Goal: Task Accomplishment & Management: Complete application form

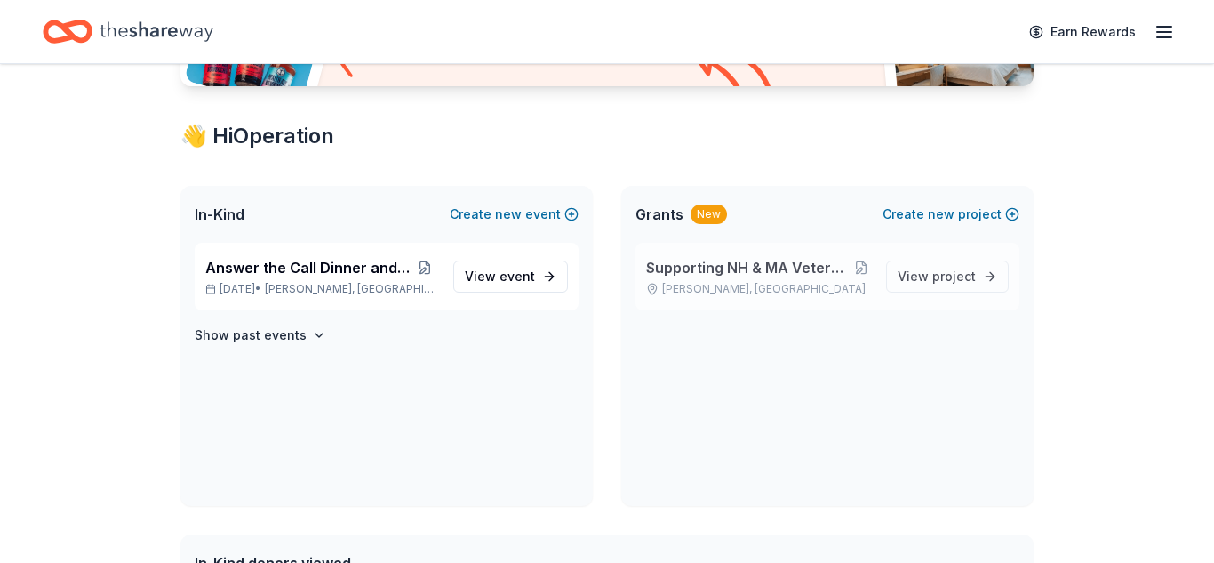
scroll to position [315, 0]
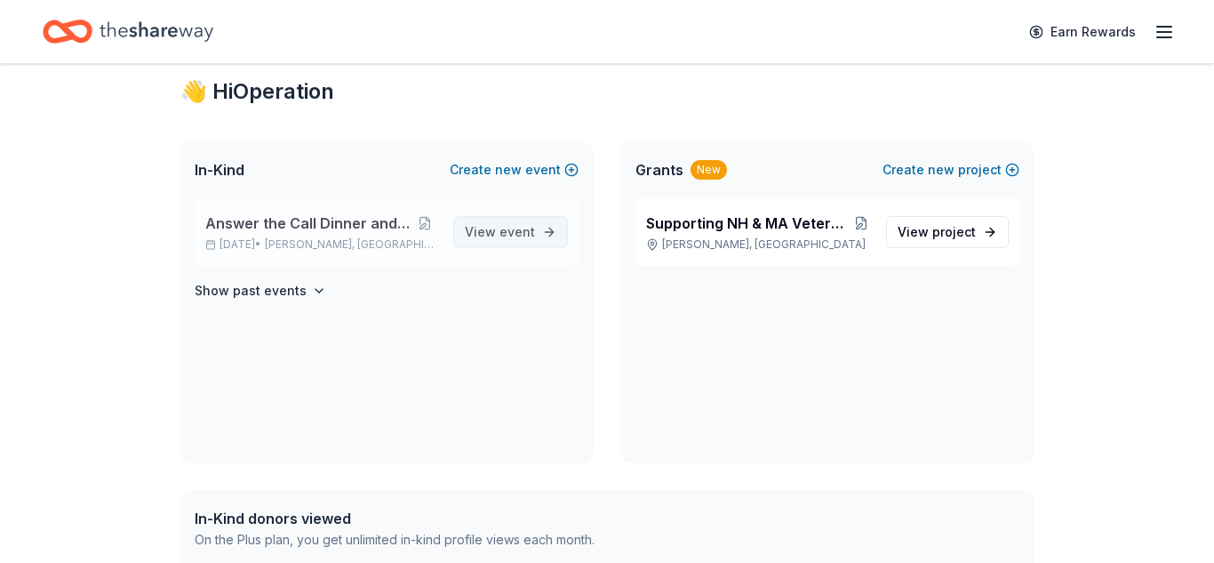
click at [518, 234] on span "event" at bounding box center [518, 231] width 36 height 15
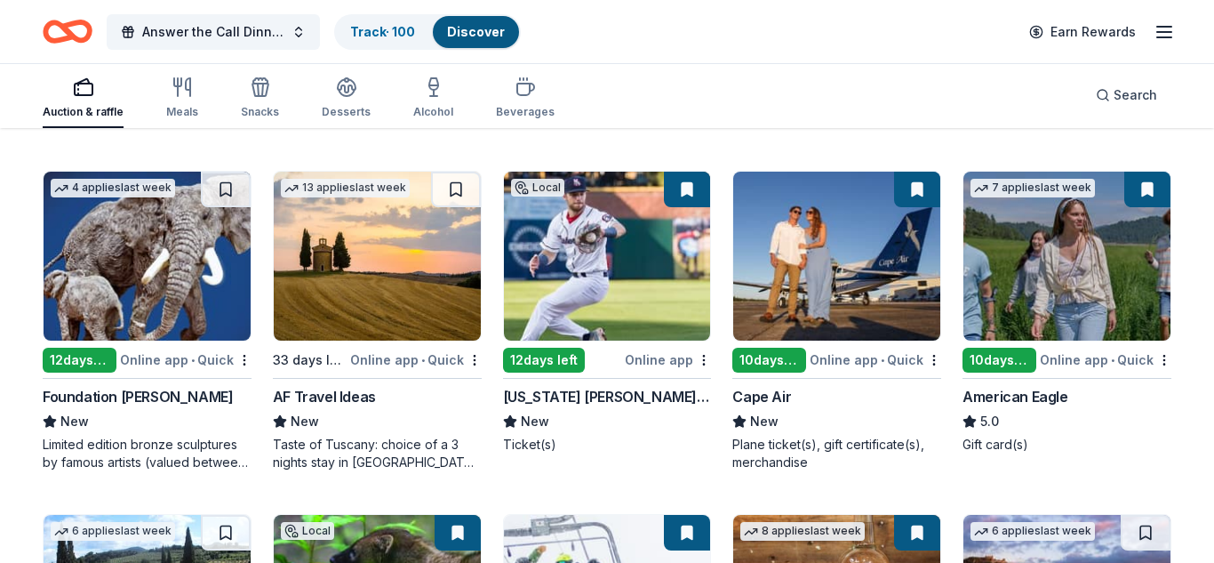
scroll to position [855, 0]
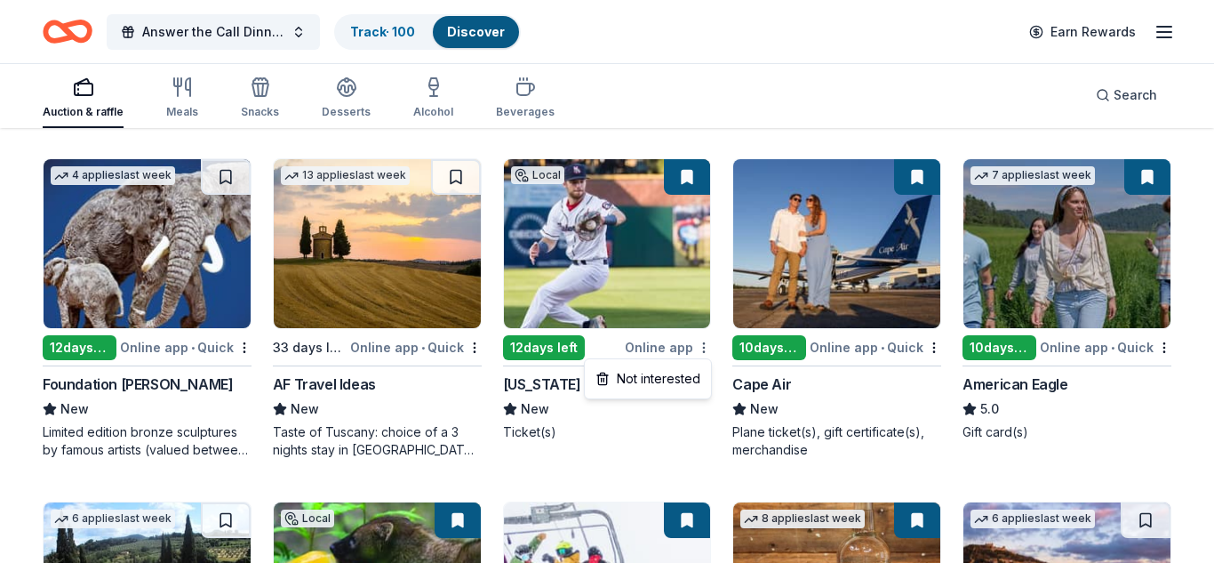
click at [580, 245] on img at bounding box center [607, 243] width 207 height 169
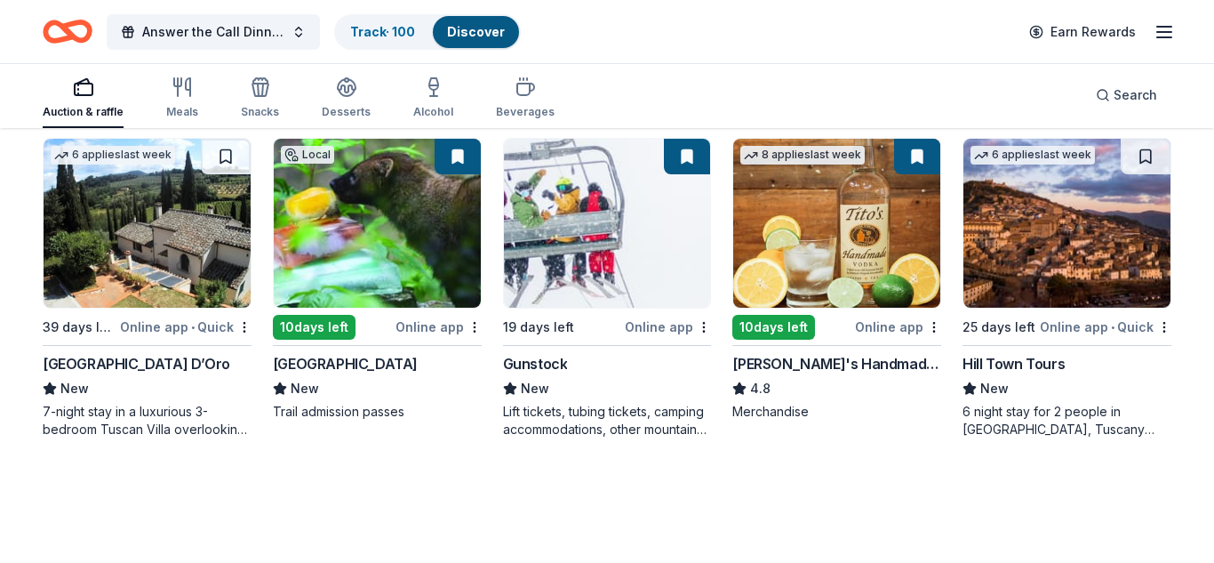
scroll to position [1221, 0]
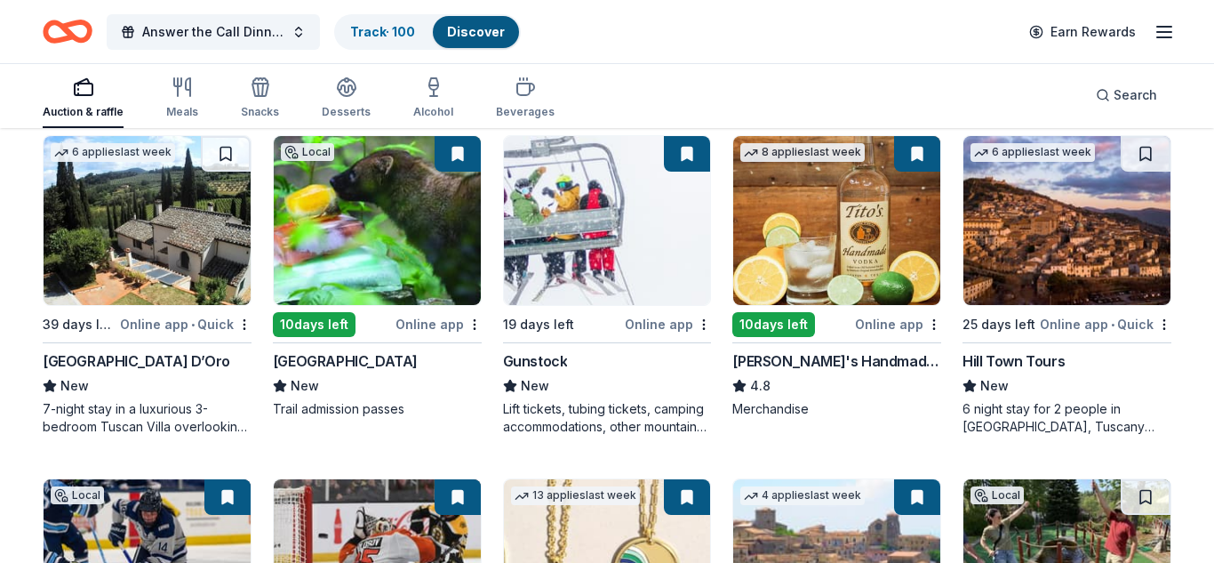
click at [665, 229] on img at bounding box center [607, 220] width 207 height 169
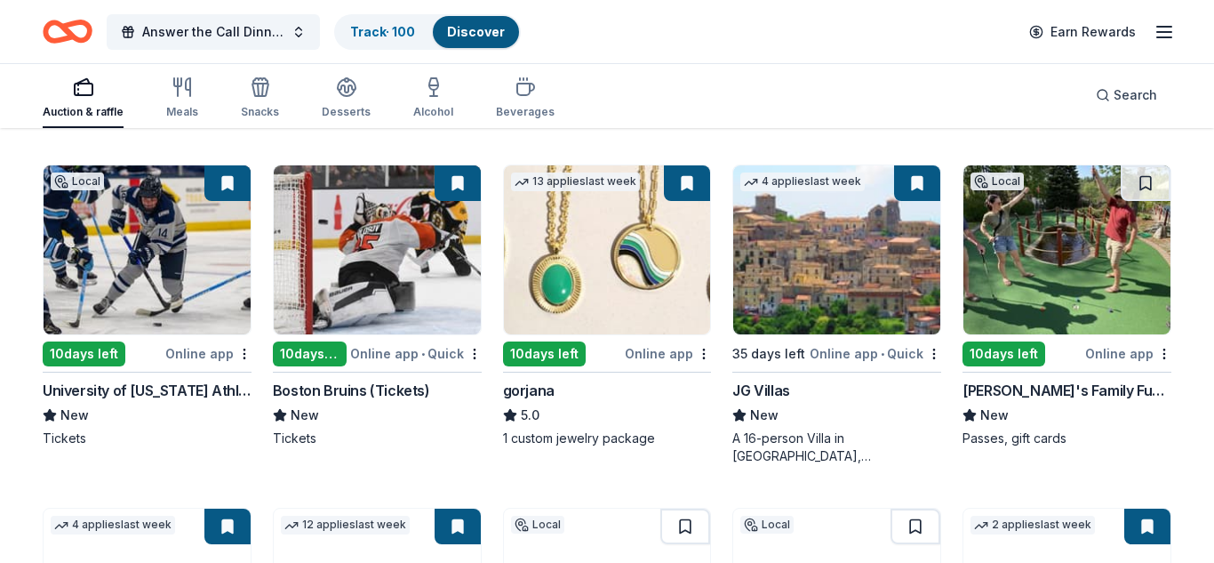
scroll to position [1549, 0]
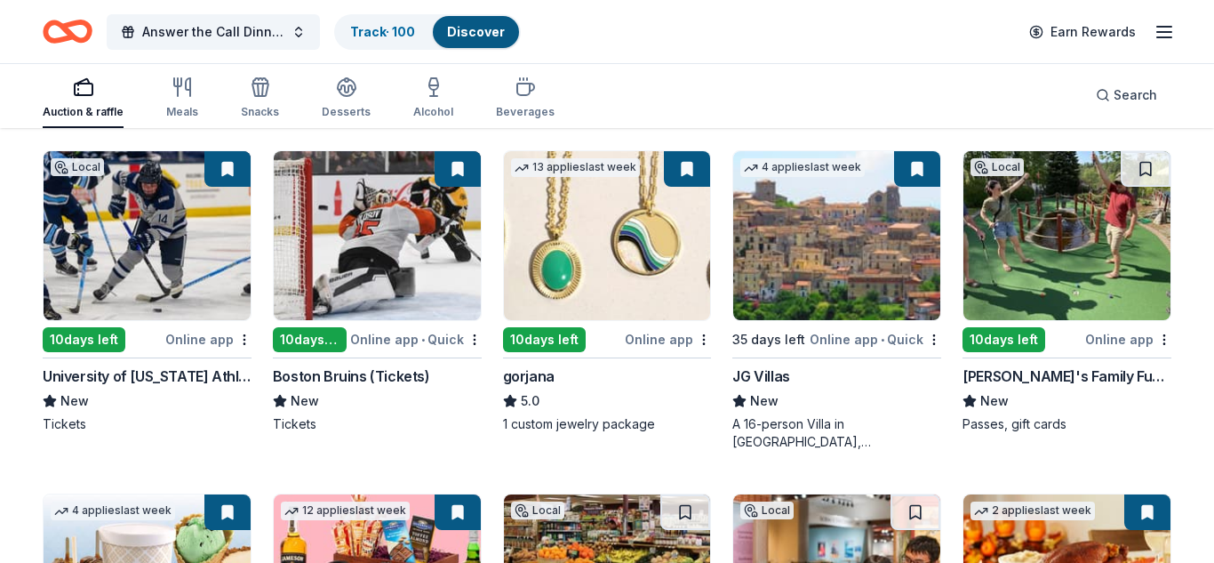
click at [629, 239] on img at bounding box center [607, 235] width 207 height 169
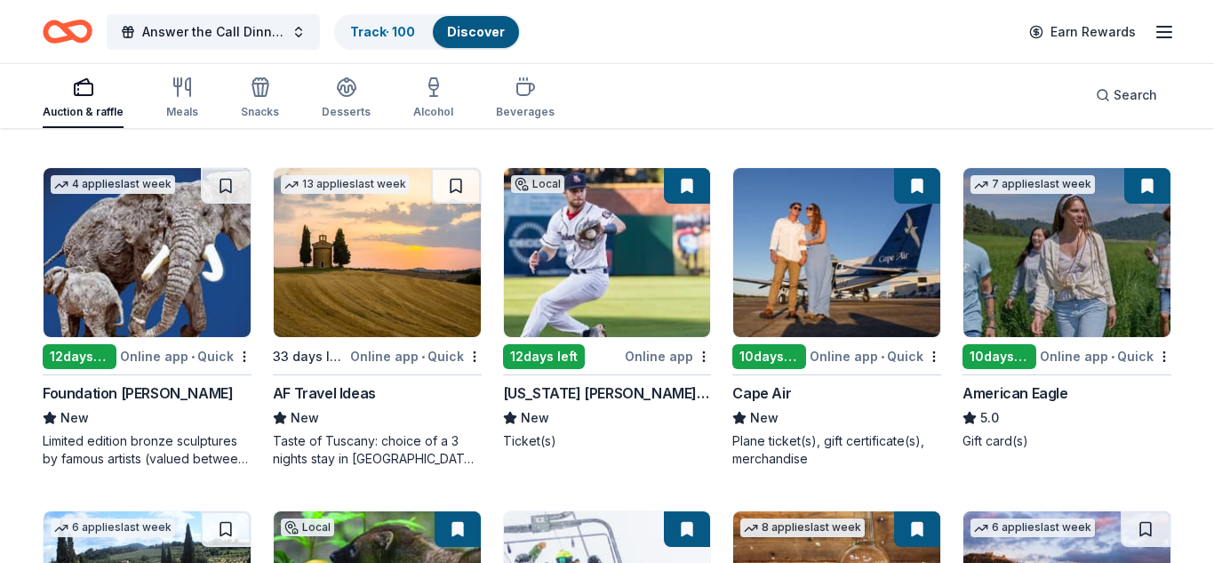
scroll to position [836, 0]
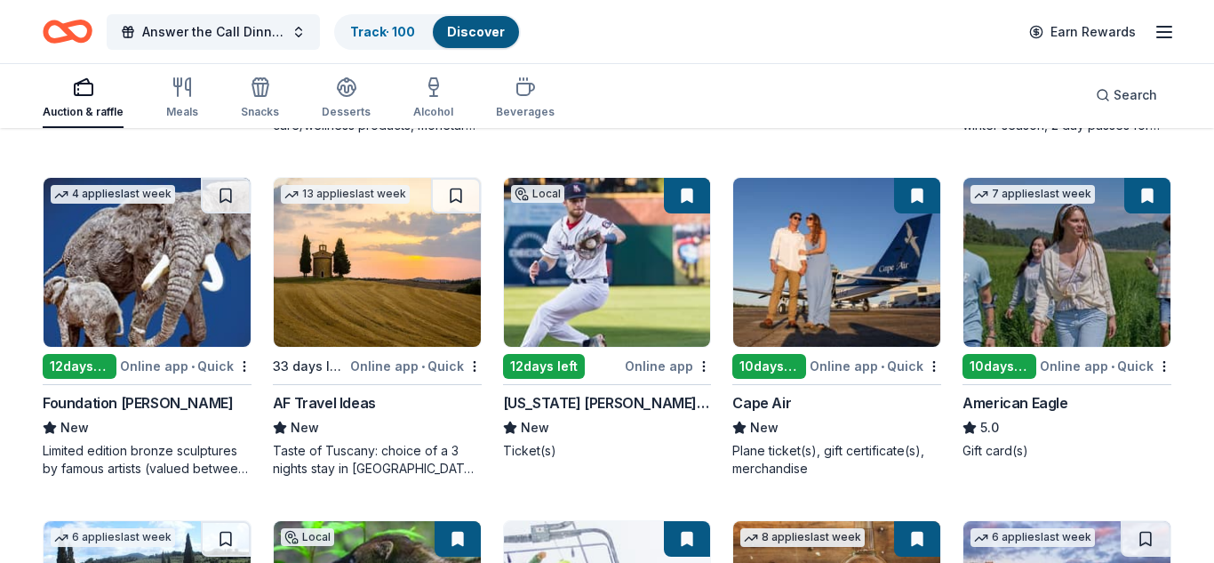
click at [1075, 286] on img at bounding box center [1067, 262] width 207 height 169
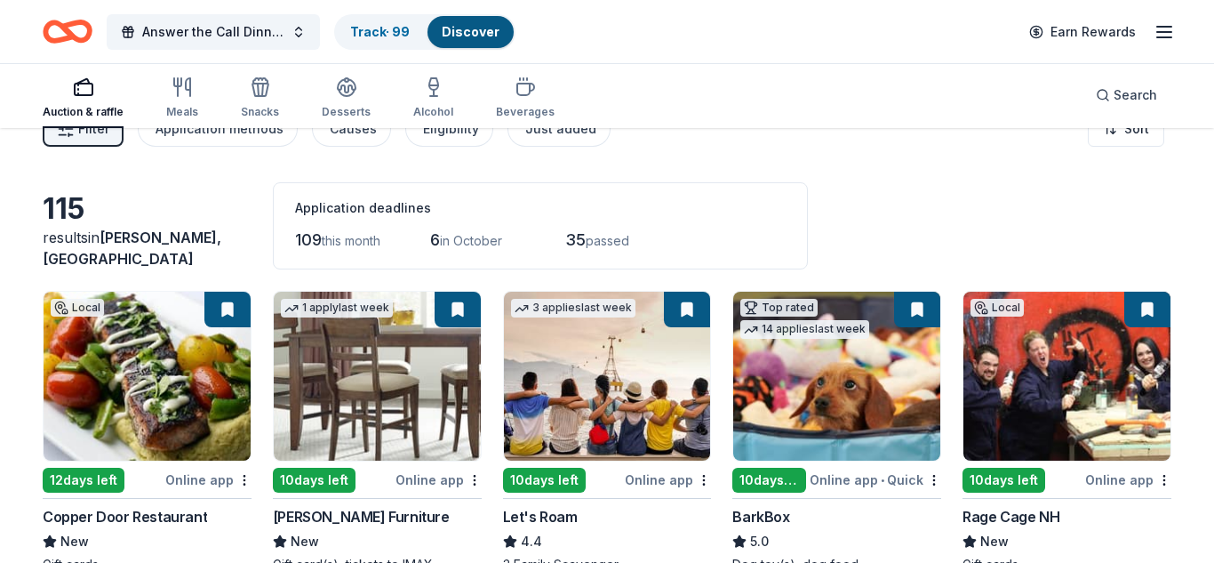
scroll to position [58, 0]
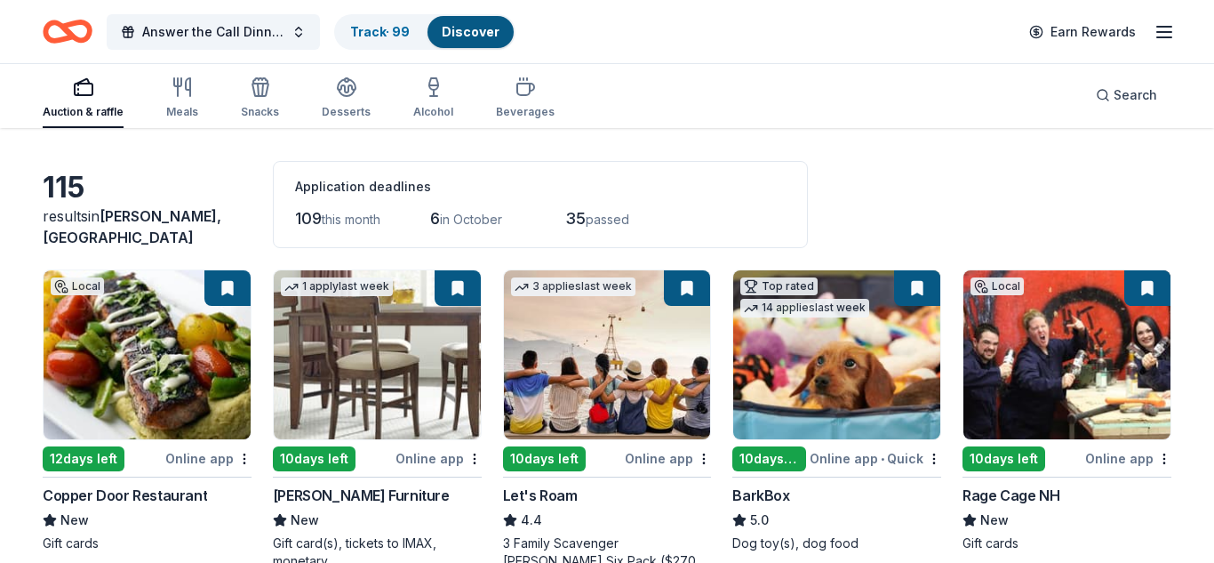
click at [180, 358] on img at bounding box center [147, 354] width 207 height 169
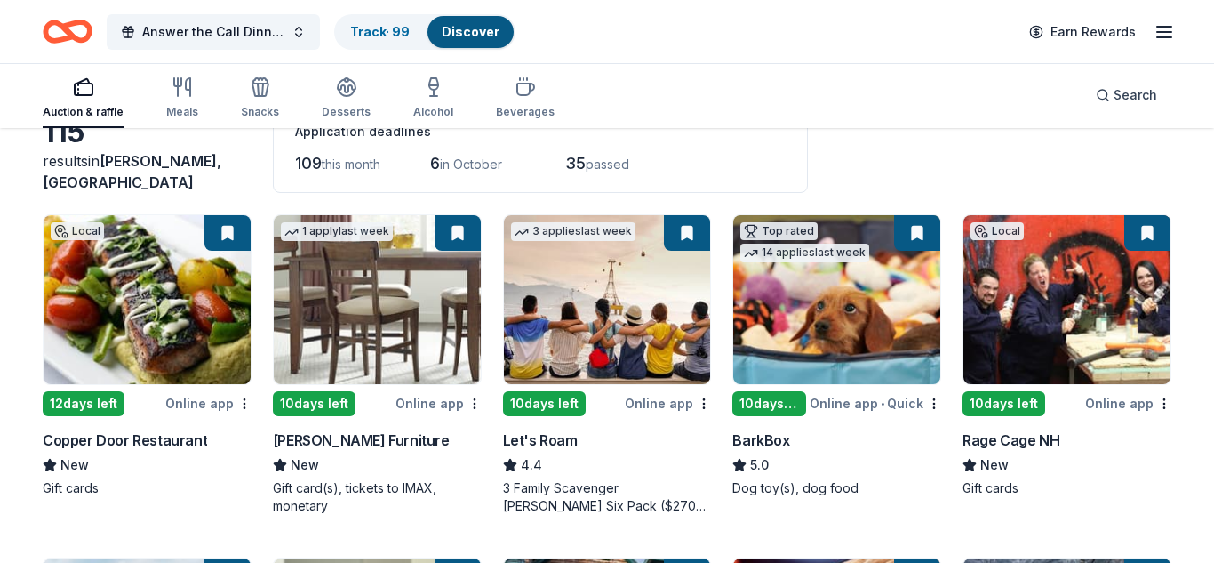
scroll to position [143, 0]
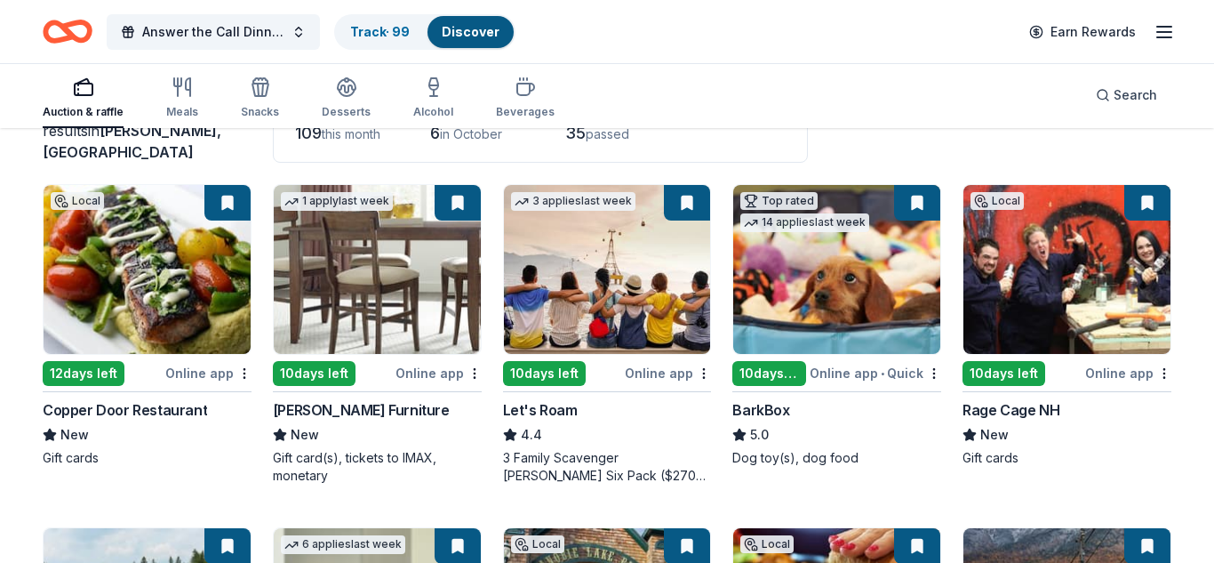
click at [331, 276] on img at bounding box center [377, 269] width 207 height 169
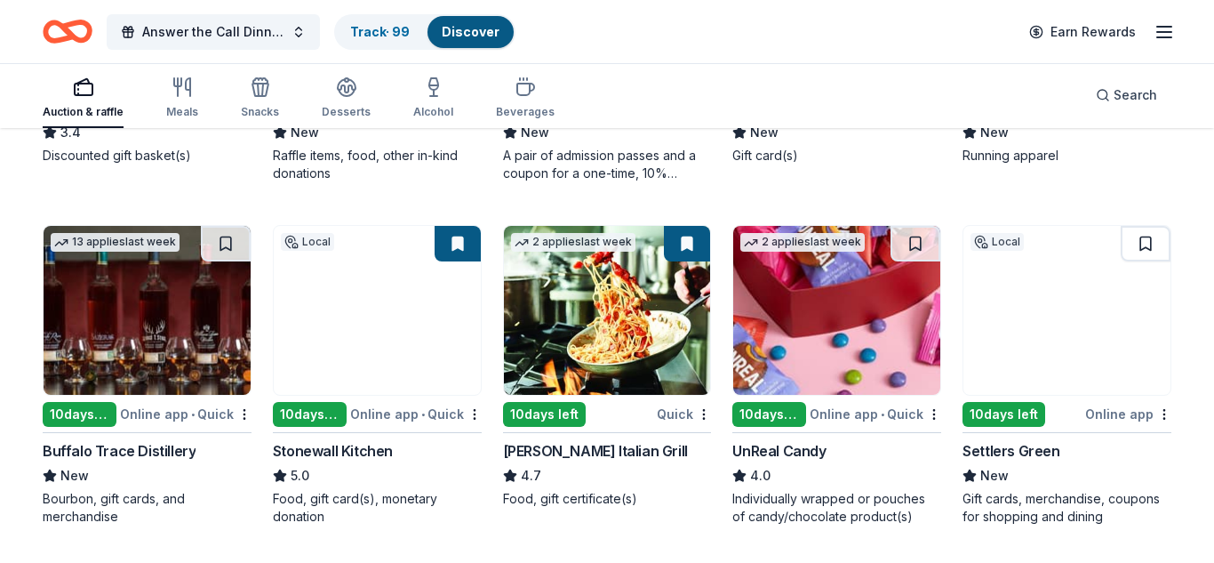
scroll to position [2174, 0]
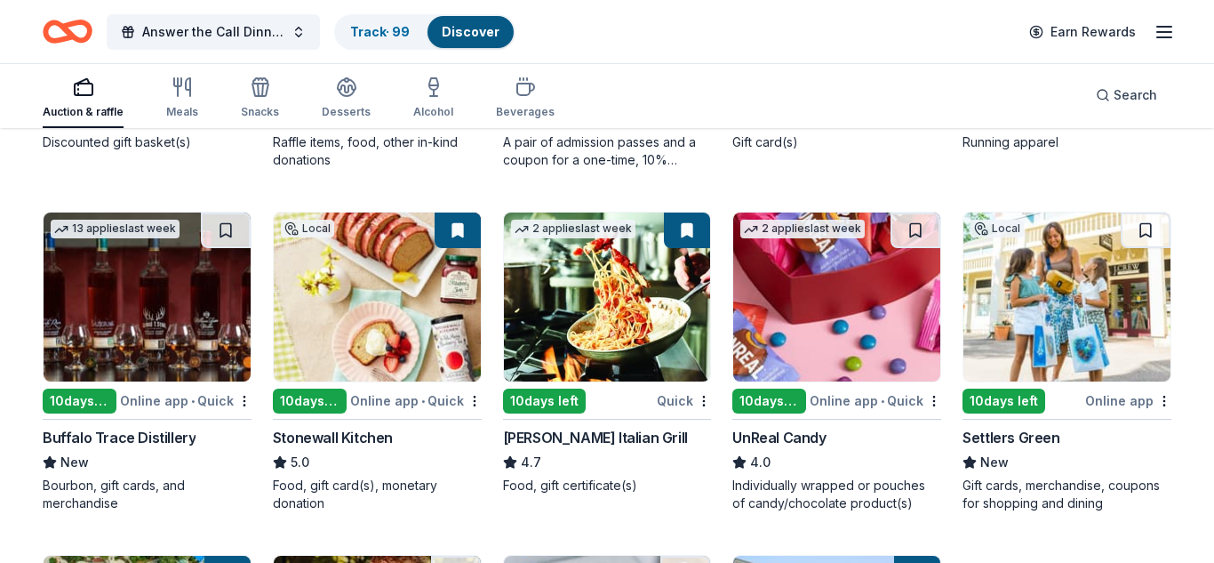
click at [143, 343] on img at bounding box center [147, 296] width 207 height 169
click at [196, 300] on img at bounding box center [147, 296] width 207 height 169
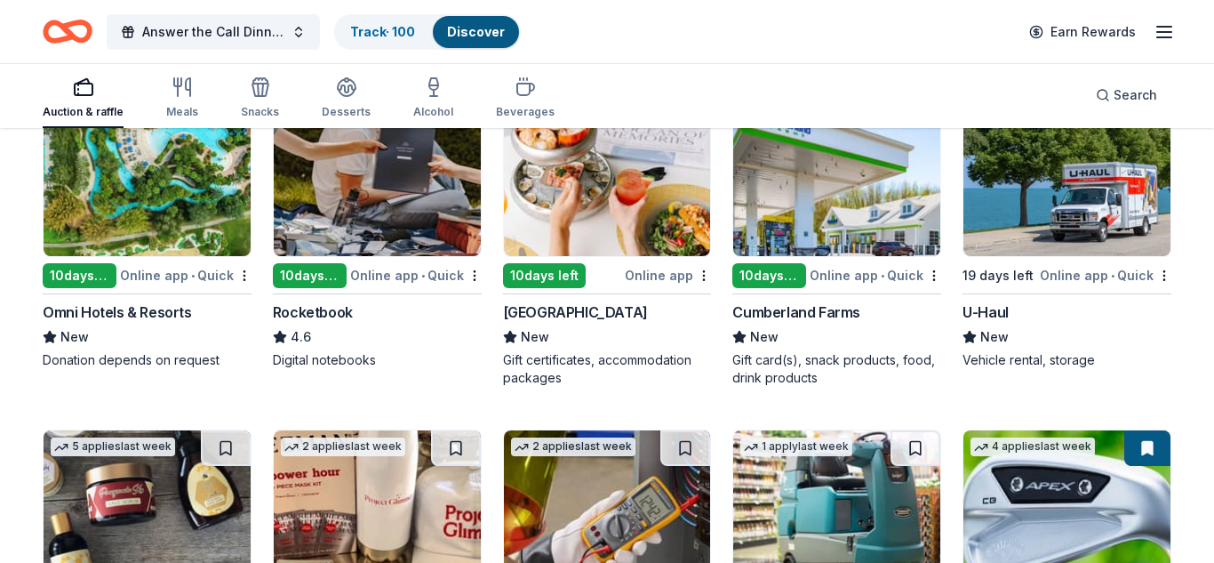
scroll to position [2621, 0]
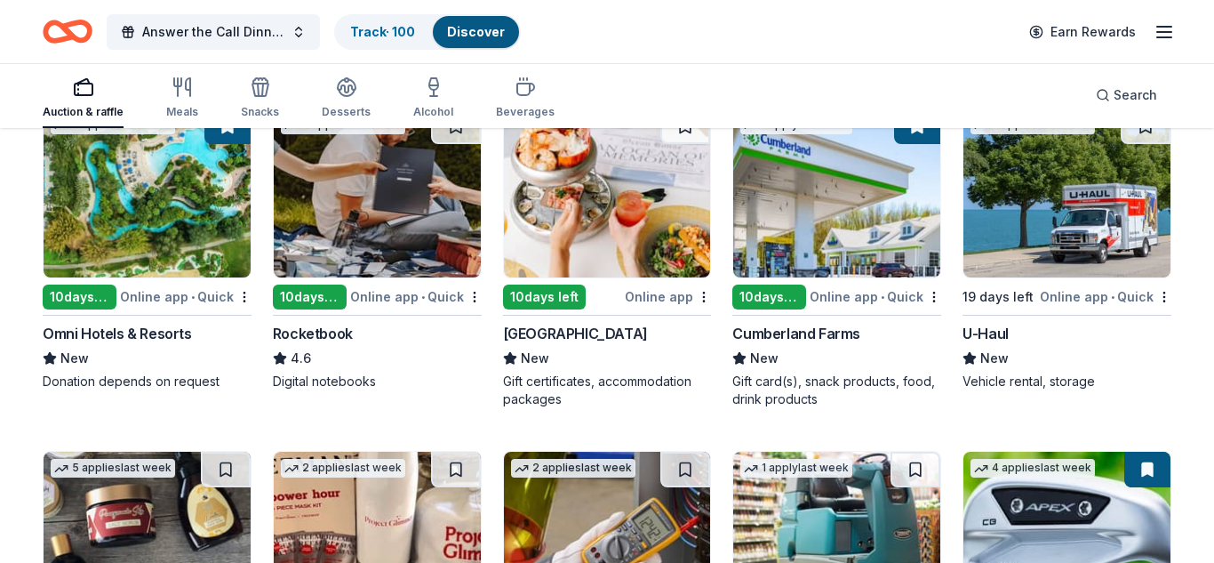
click at [862, 242] on img at bounding box center [836, 192] width 207 height 169
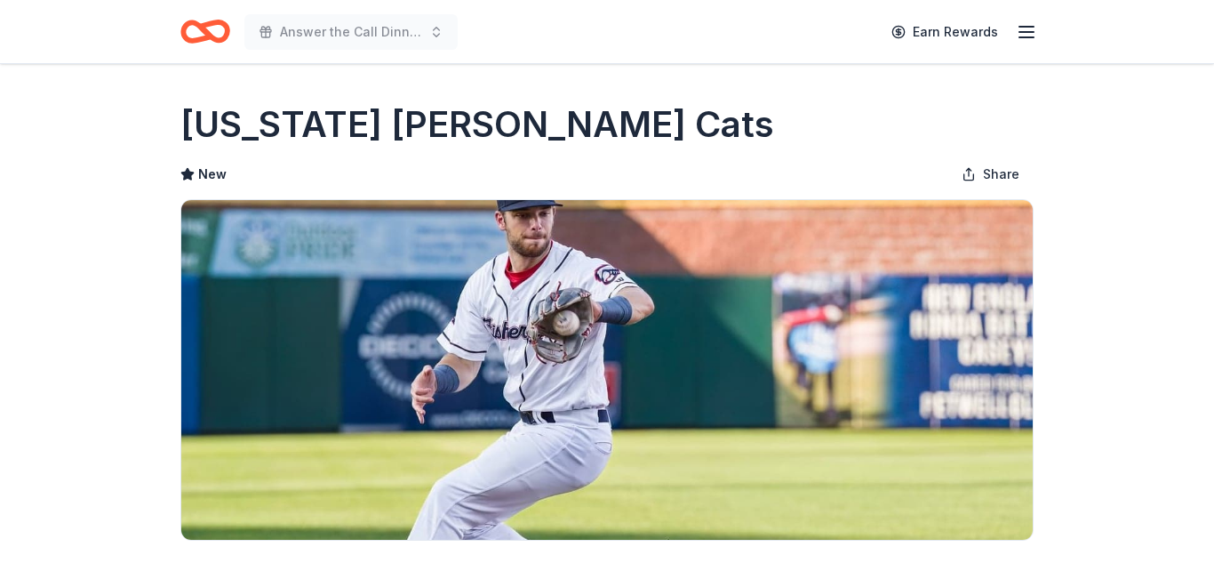
scroll to position [292, 0]
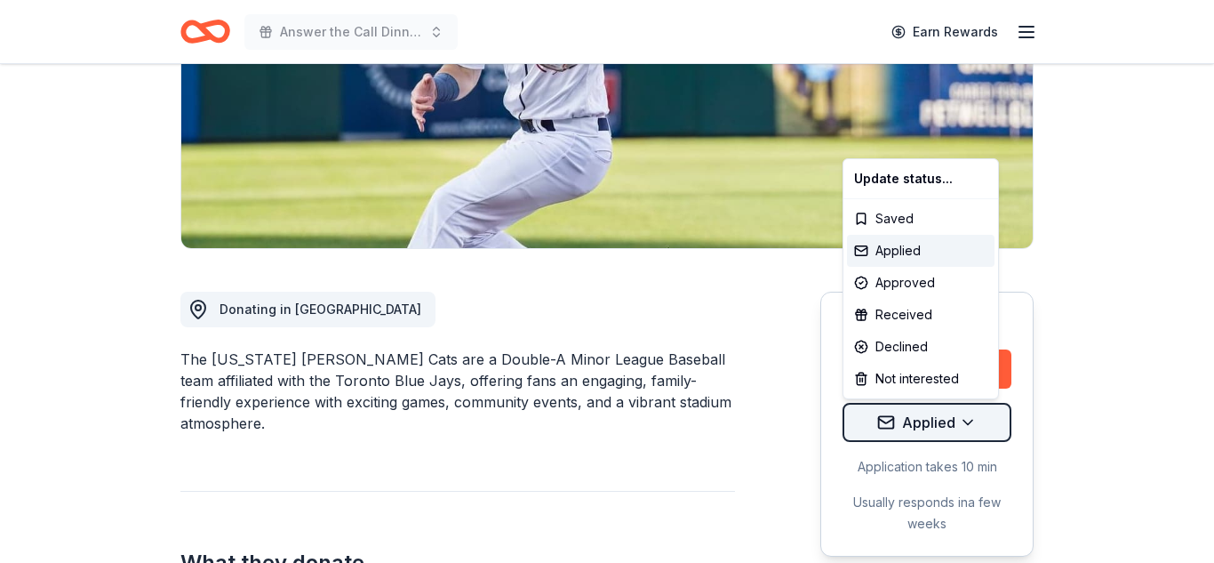
click at [916, 255] on div "Applied" at bounding box center [921, 251] width 148 height 32
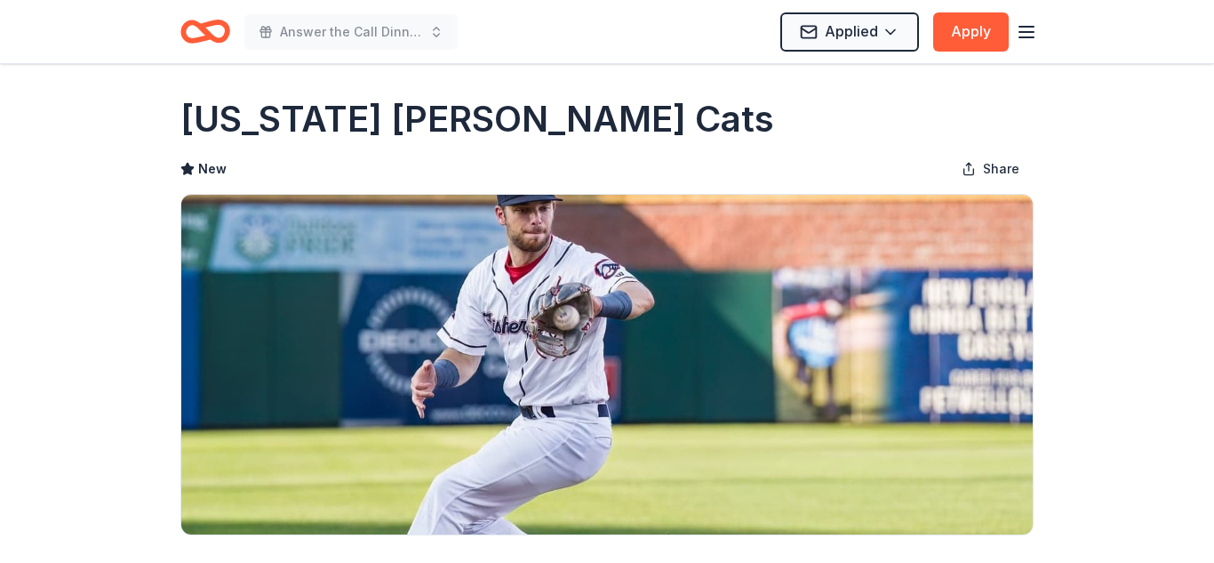
scroll to position [0, 0]
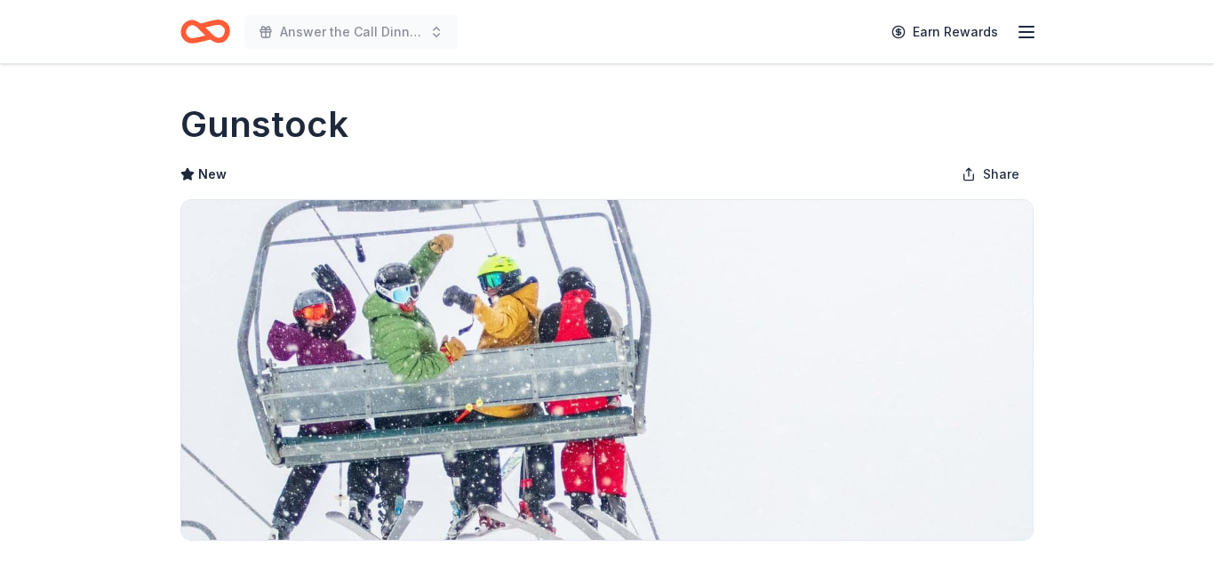
scroll to position [463, 0]
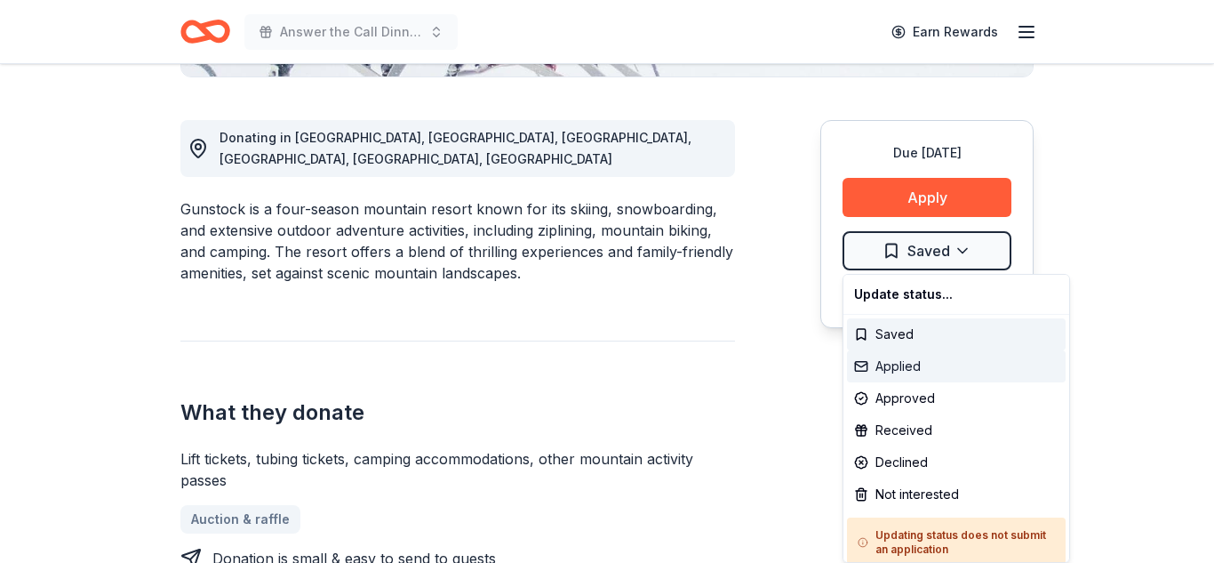
click at [911, 363] on div "Applied" at bounding box center [956, 366] width 219 height 32
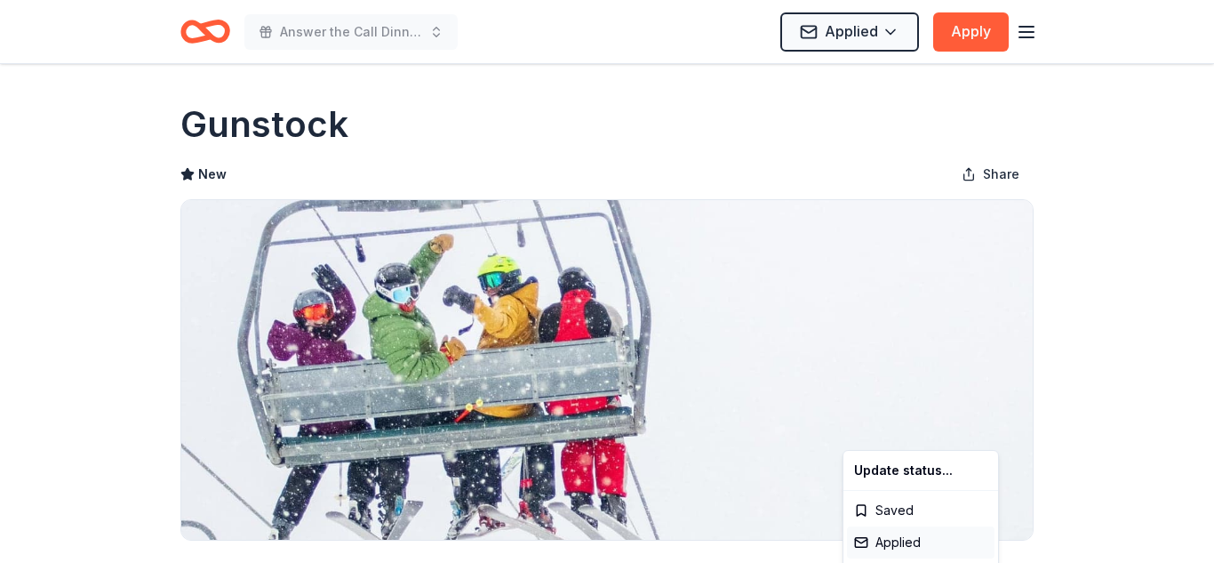
scroll to position [0, 0]
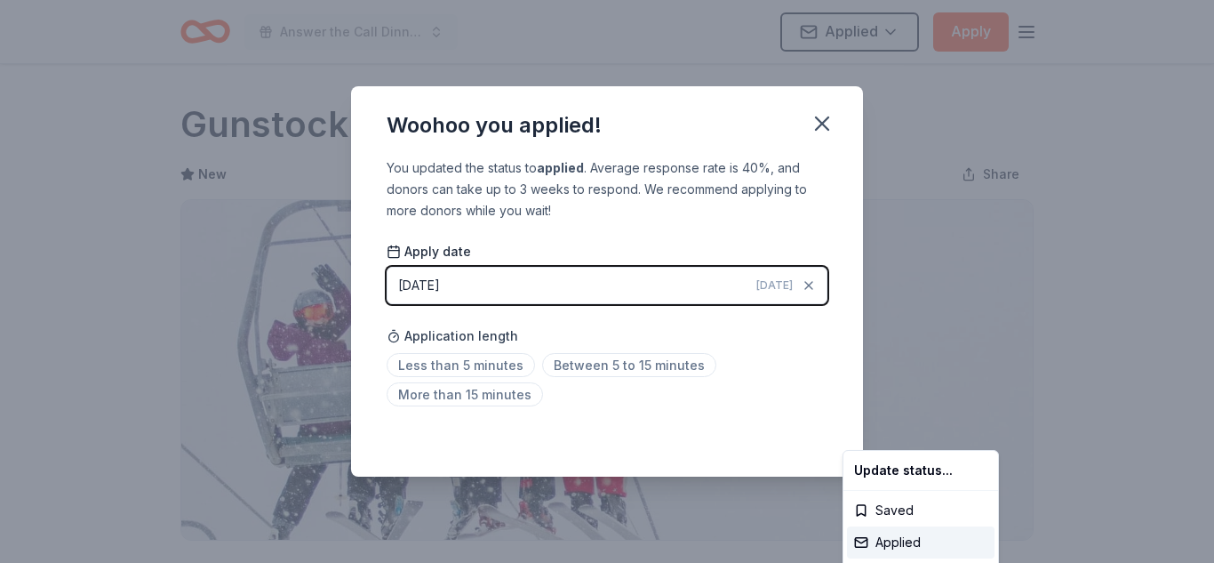
click at [820, 123] on html "Answer the Call Dinner and Auction Applied Apply Due in 19 days Share Gunstock …" at bounding box center [607, 281] width 1214 height 563
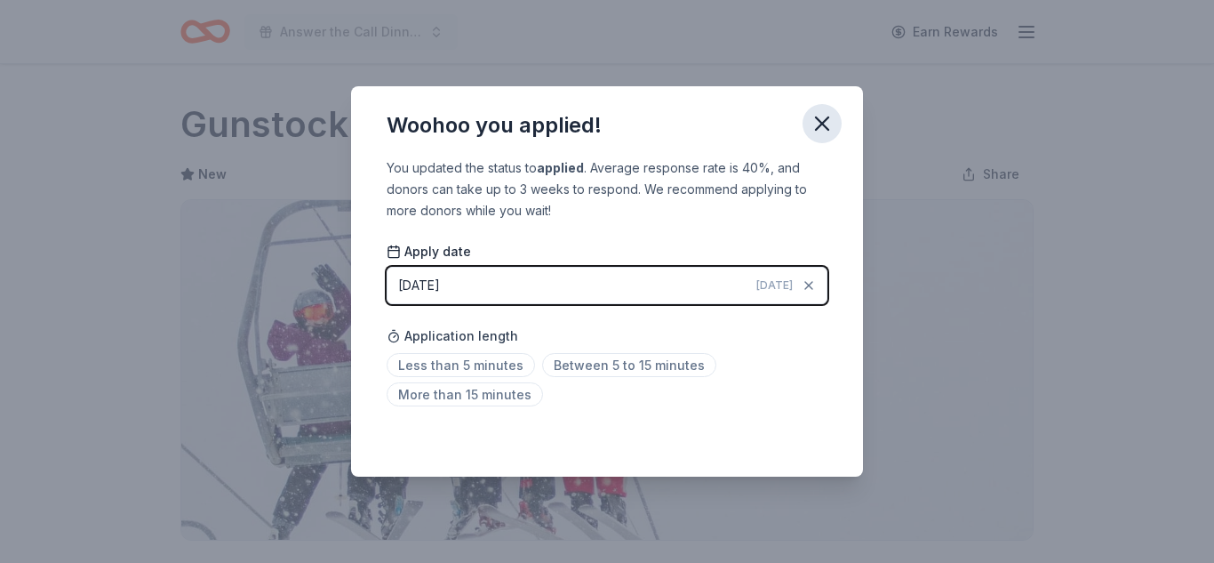
scroll to position [433, 0]
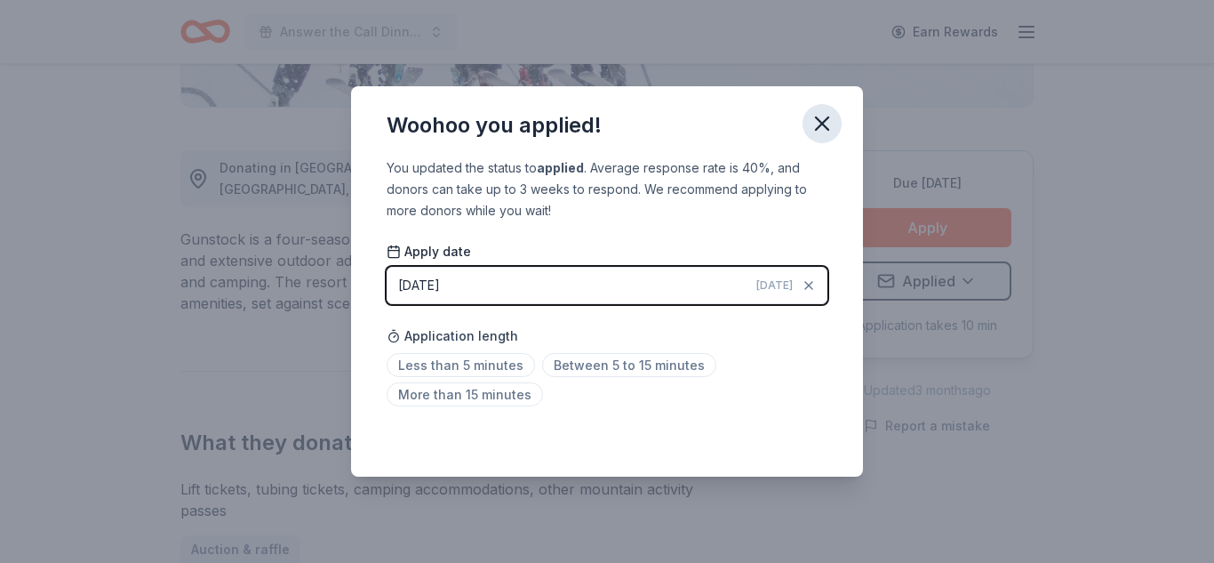
click at [820, 124] on icon "button" at bounding box center [822, 123] width 25 height 25
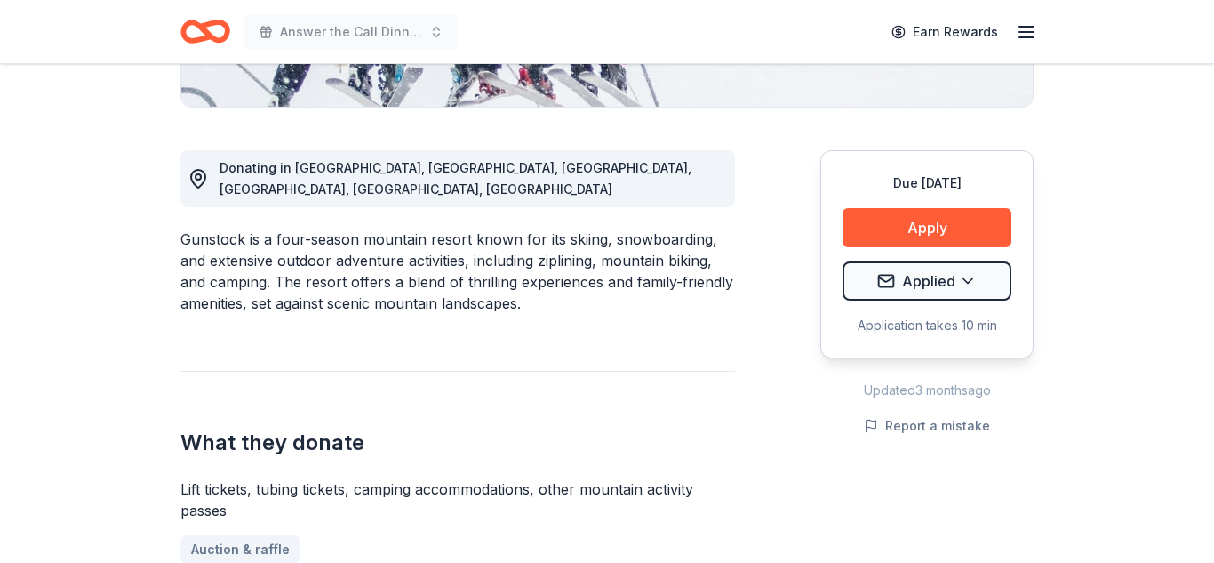
scroll to position [0, 0]
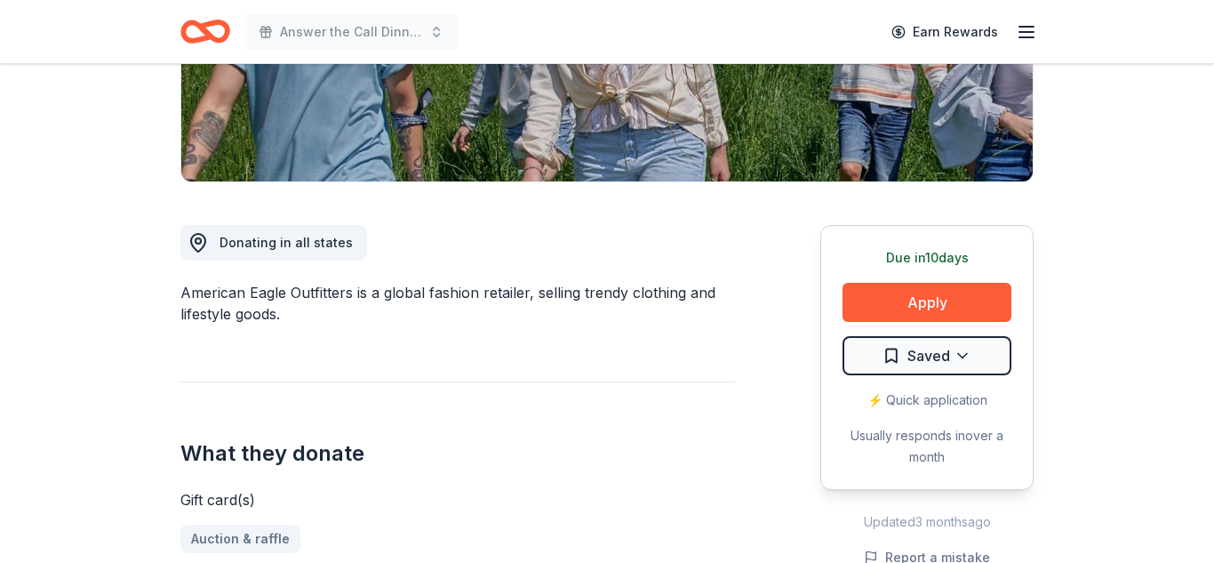
scroll to position [359, 0]
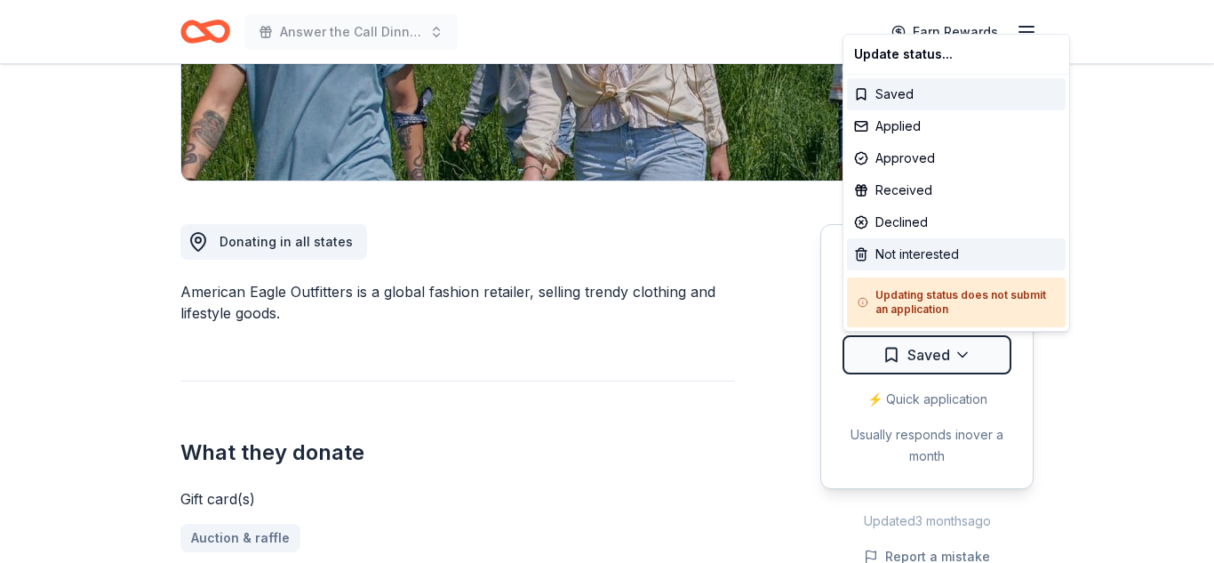
click at [940, 248] on div "Not interested" at bounding box center [956, 254] width 219 height 32
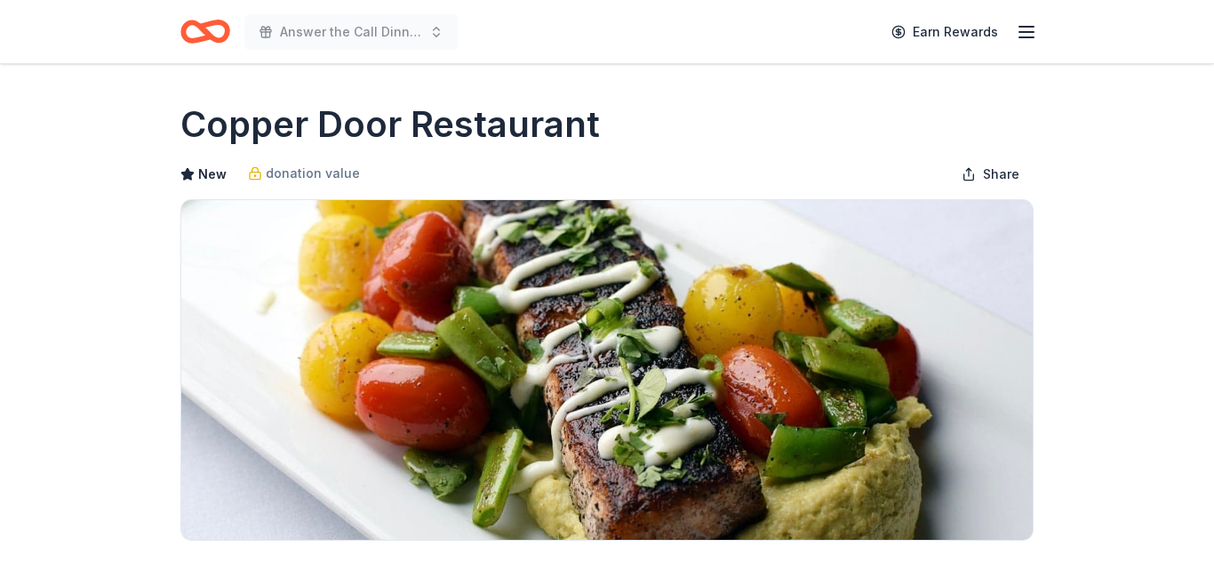
scroll to position [373, 0]
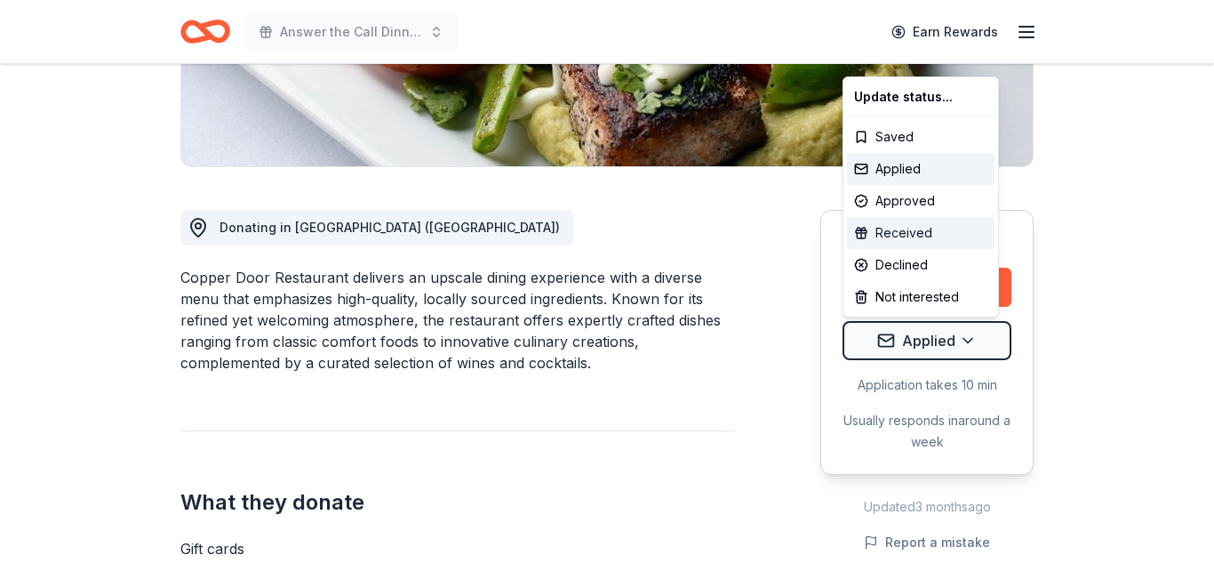
click at [930, 236] on div "Received" at bounding box center [921, 233] width 148 height 32
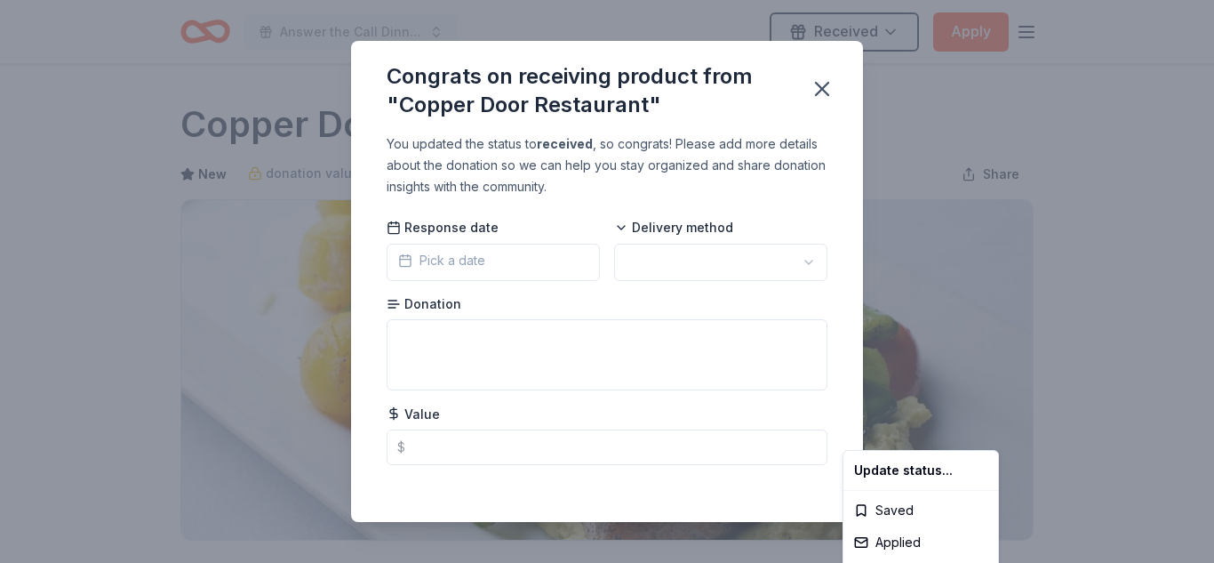
scroll to position [0, 0]
click at [464, 438] on html "Answer the Call Dinner and Auction Received Apply Due [DATE] Share Copper Door …" at bounding box center [607, 281] width 1214 height 563
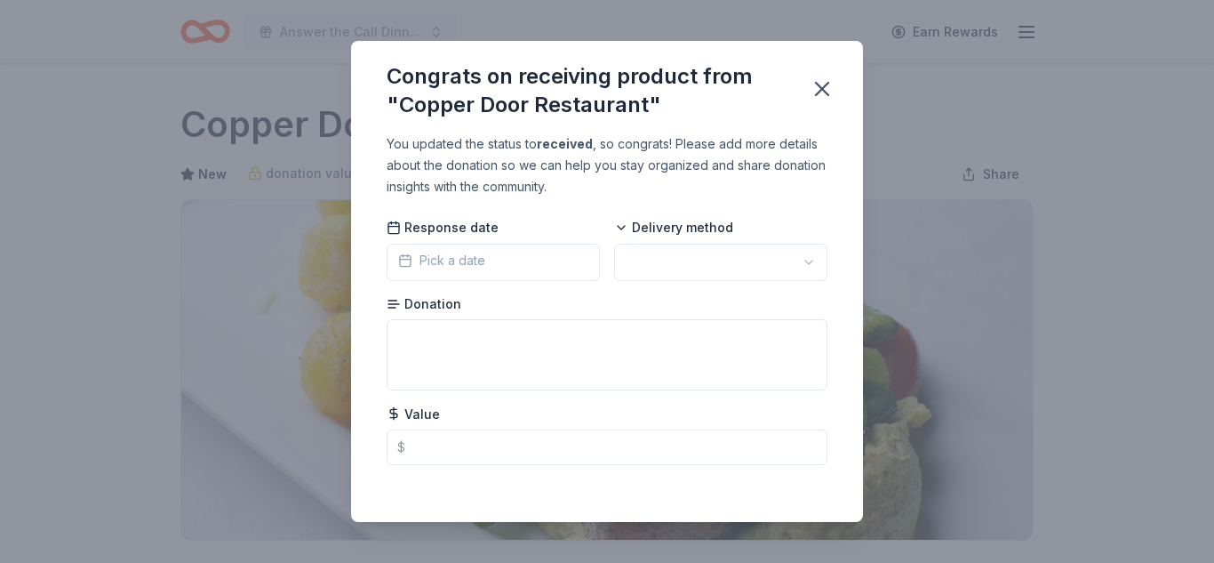
scroll to position [433, 0]
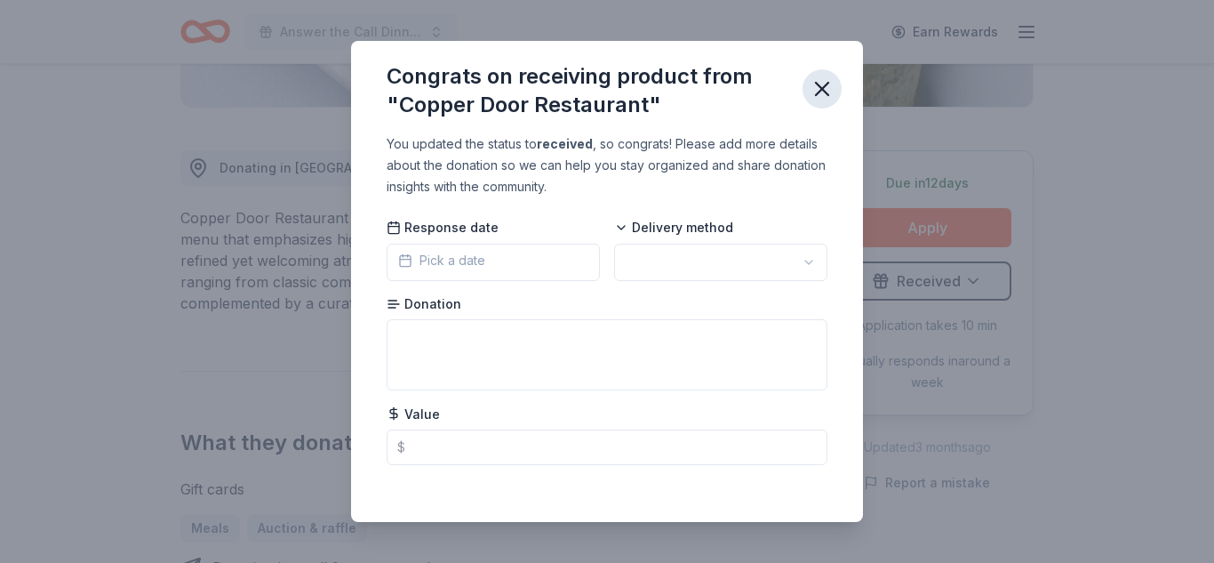
click at [822, 84] on icon "button" at bounding box center [822, 88] width 25 height 25
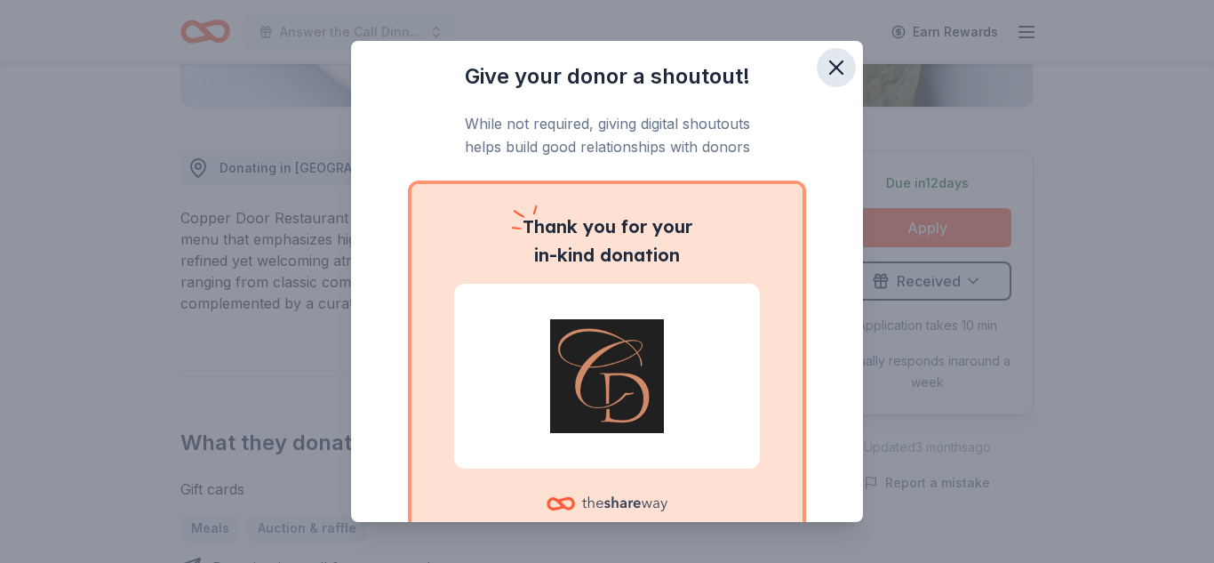
click at [836, 68] on icon "button" at bounding box center [836, 67] width 12 height 12
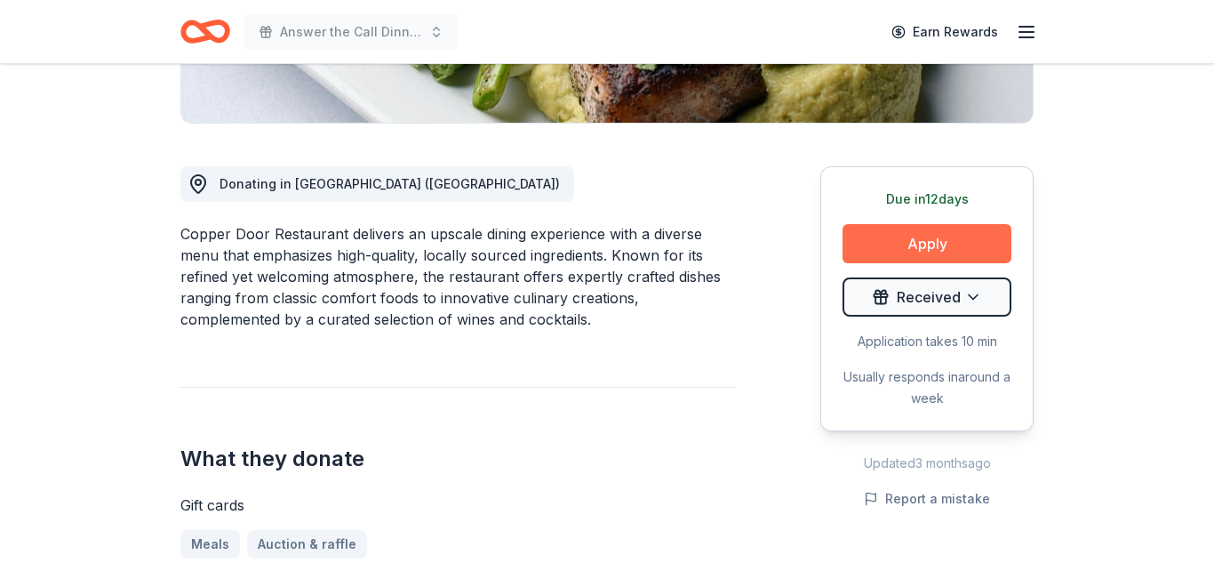
scroll to position [0, 0]
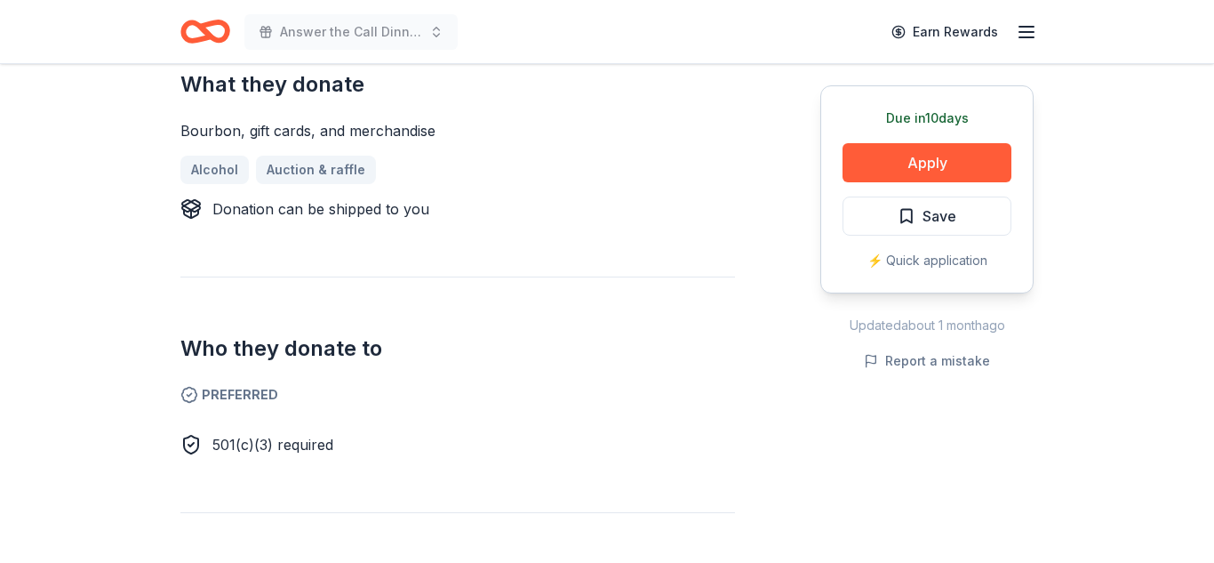
scroll to position [753, 0]
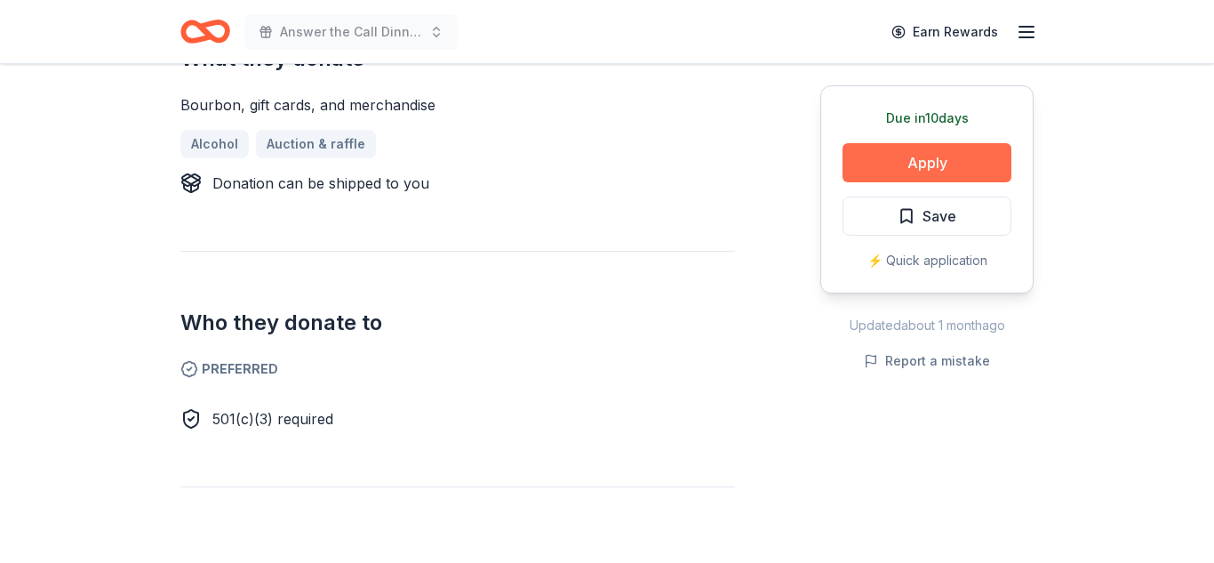
click at [919, 156] on button "Apply" at bounding box center [927, 162] width 169 height 39
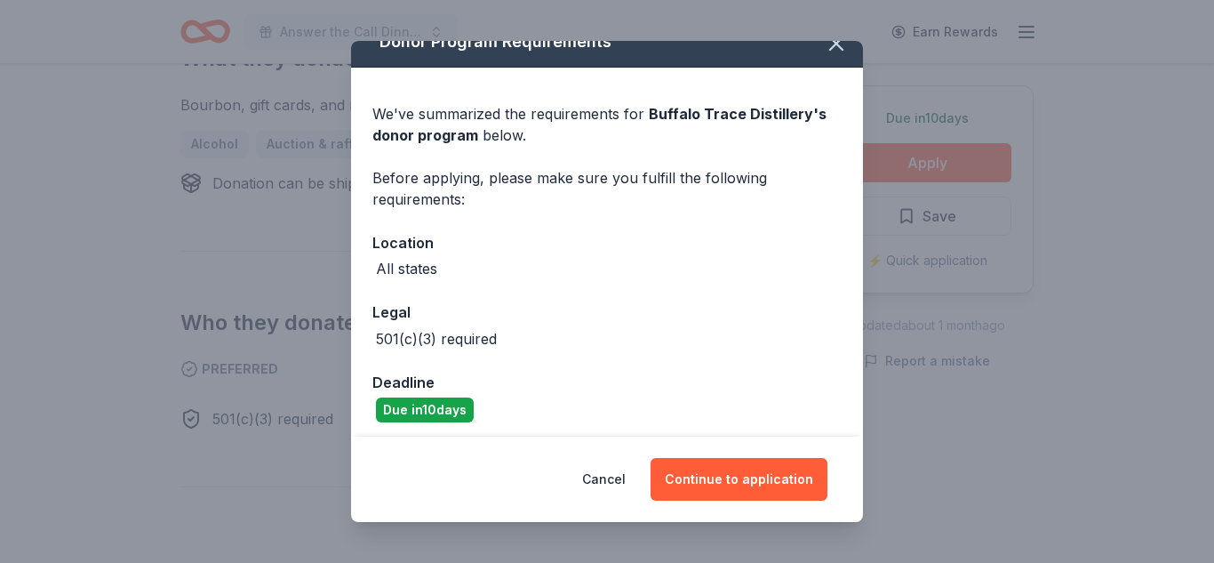
scroll to position [31, 0]
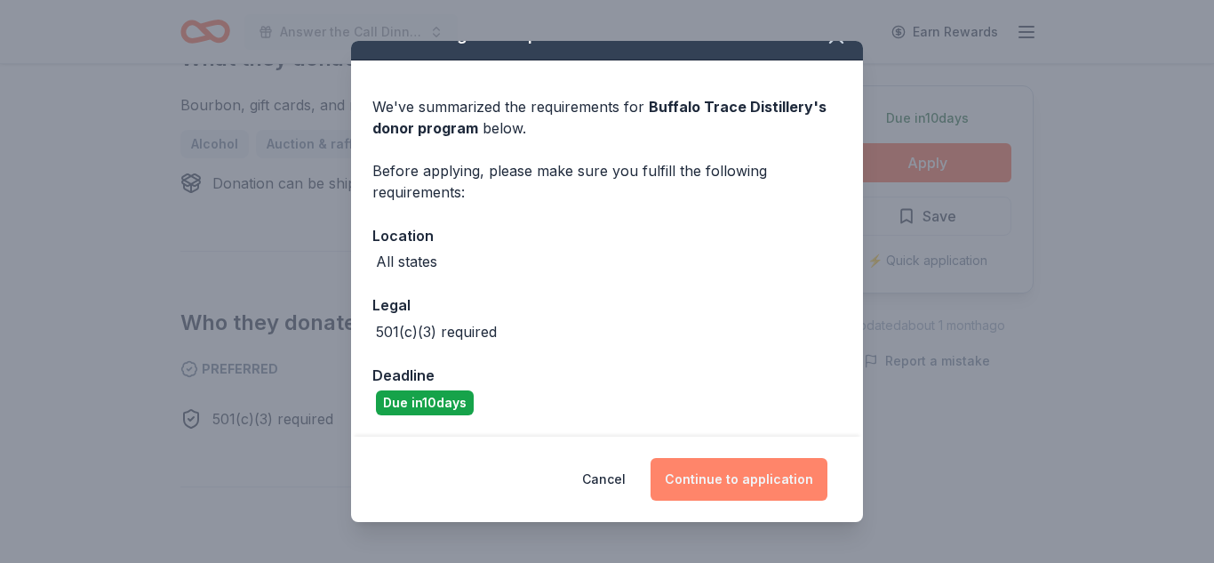
click at [747, 475] on button "Continue to application" at bounding box center [739, 479] width 177 height 43
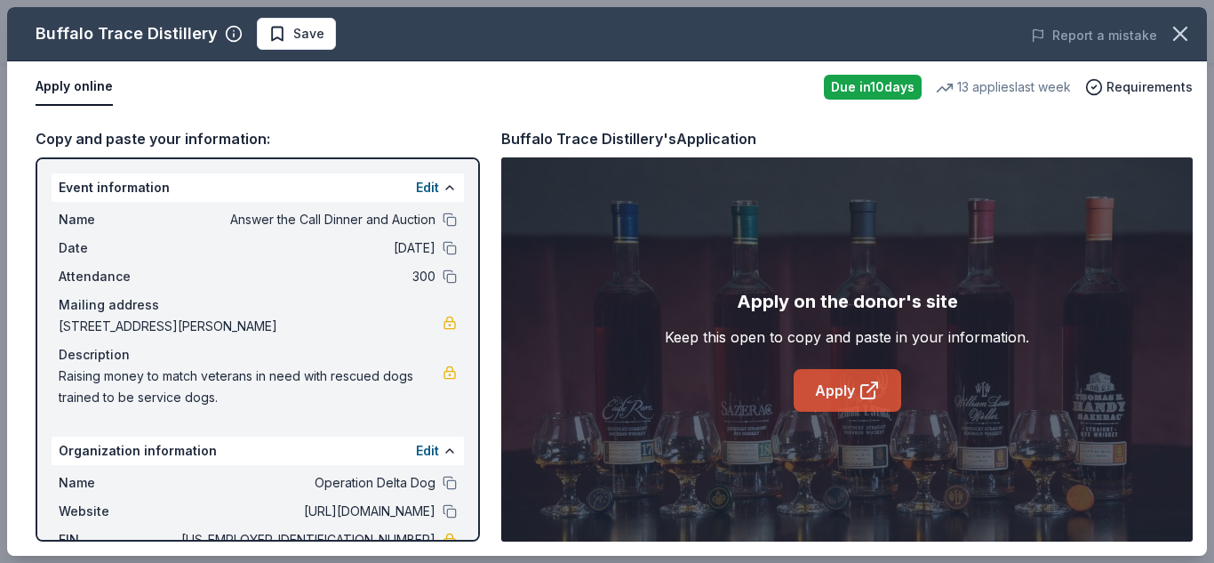
click at [836, 390] on link "Apply" at bounding box center [848, 390] width 108 height 43
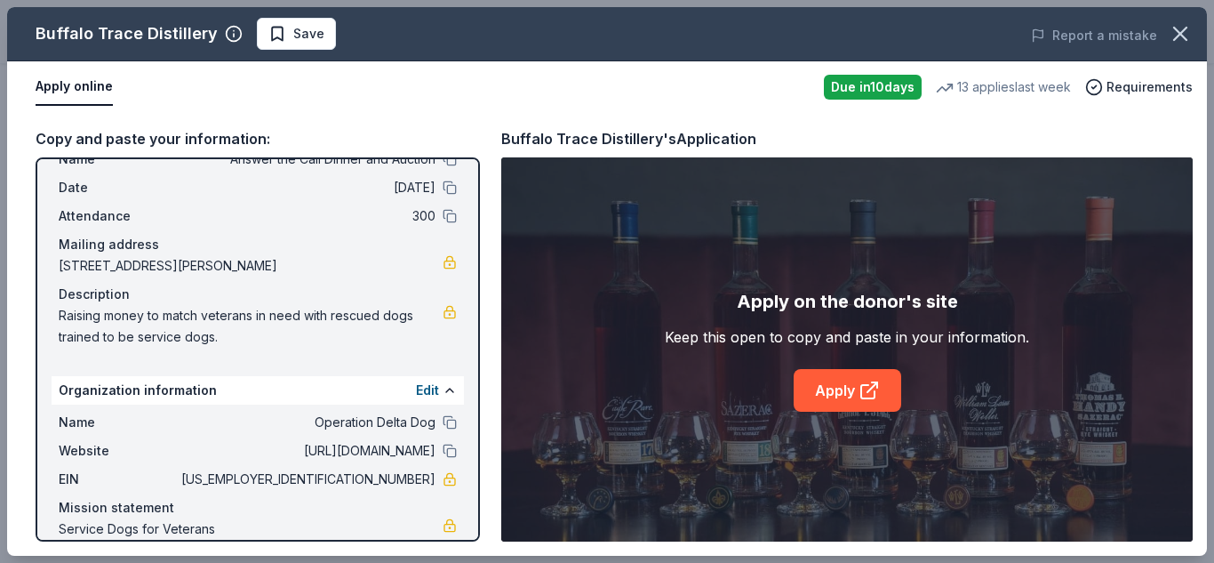
scroll to position [82, 0]
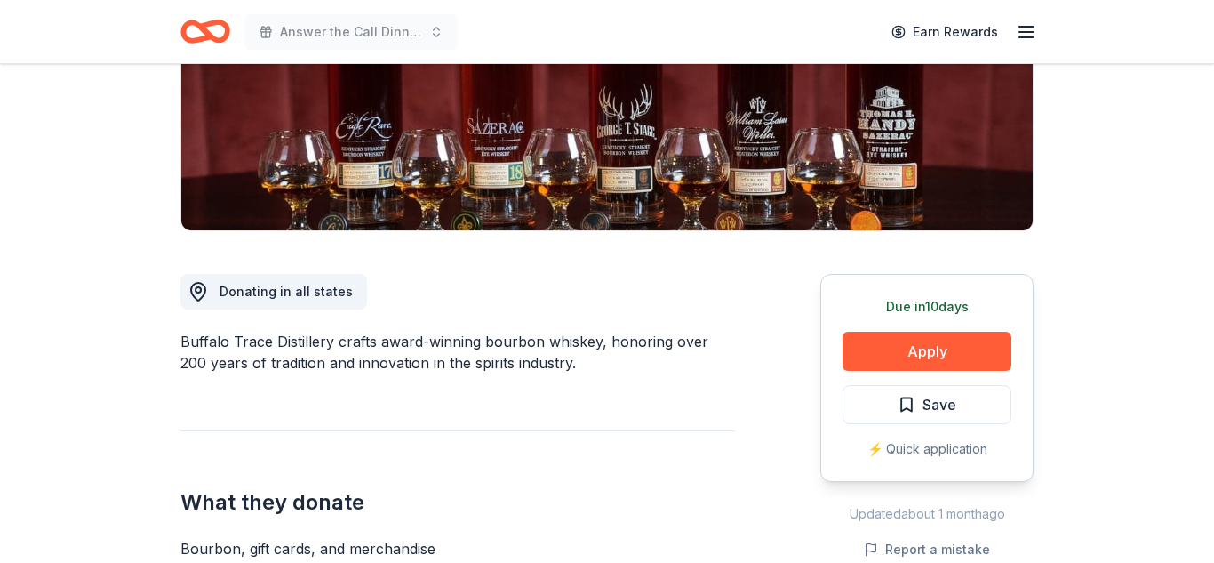
scroll to position [310, 0]
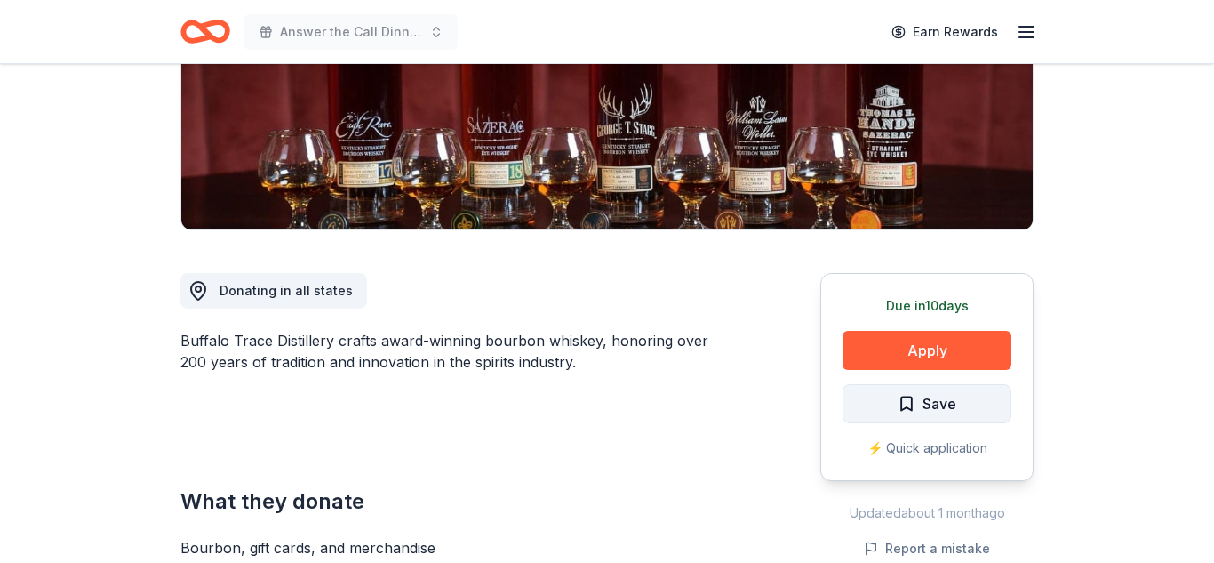
click at [957, 402] on button "Save" at bounding box center [927, 403] width 169 height 39
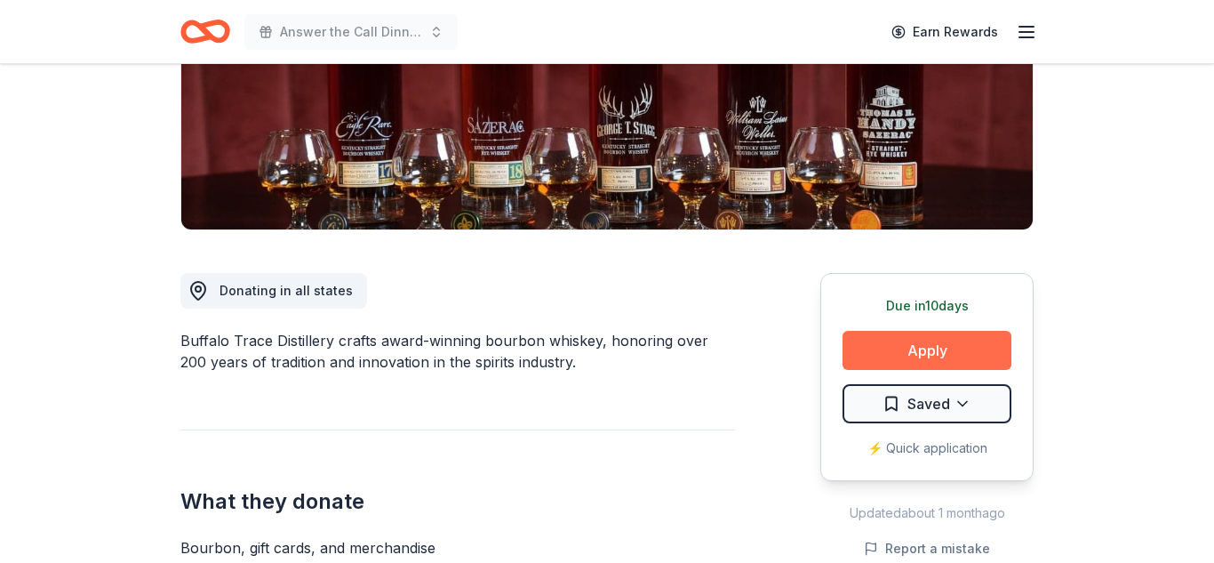
click at [949, 348] on button "Apply" at bounding box center [927, 350] width 169 height 39
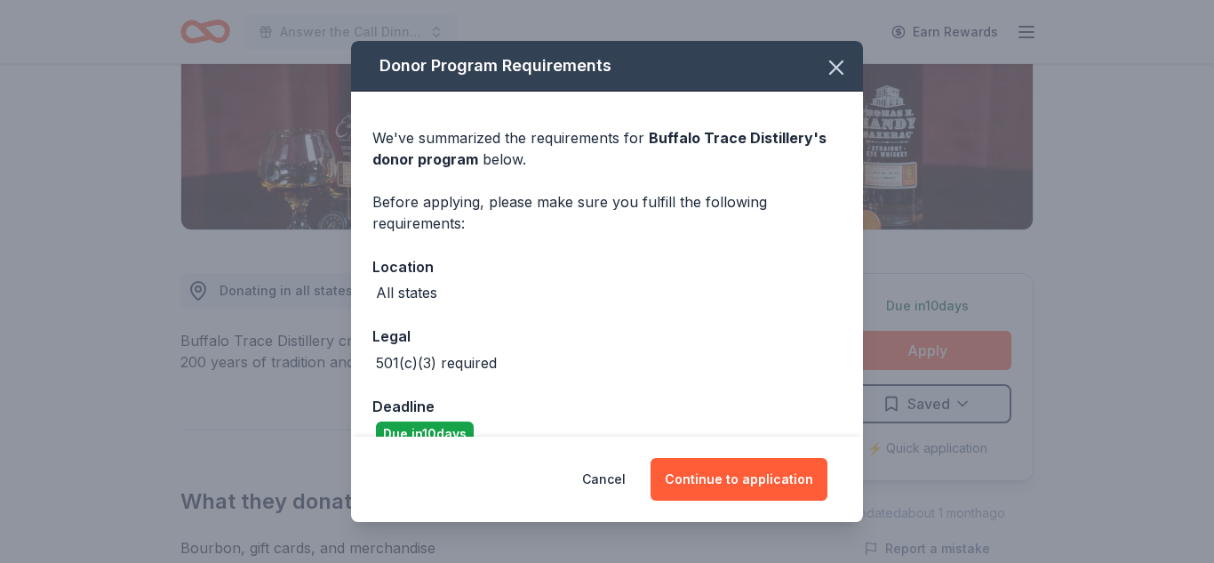
click at [956, 405] on div "Donor Program Requirements We've summarized the requirements for Buffalo Trace …" at bounding box center [607, 281] width 1214 height 563
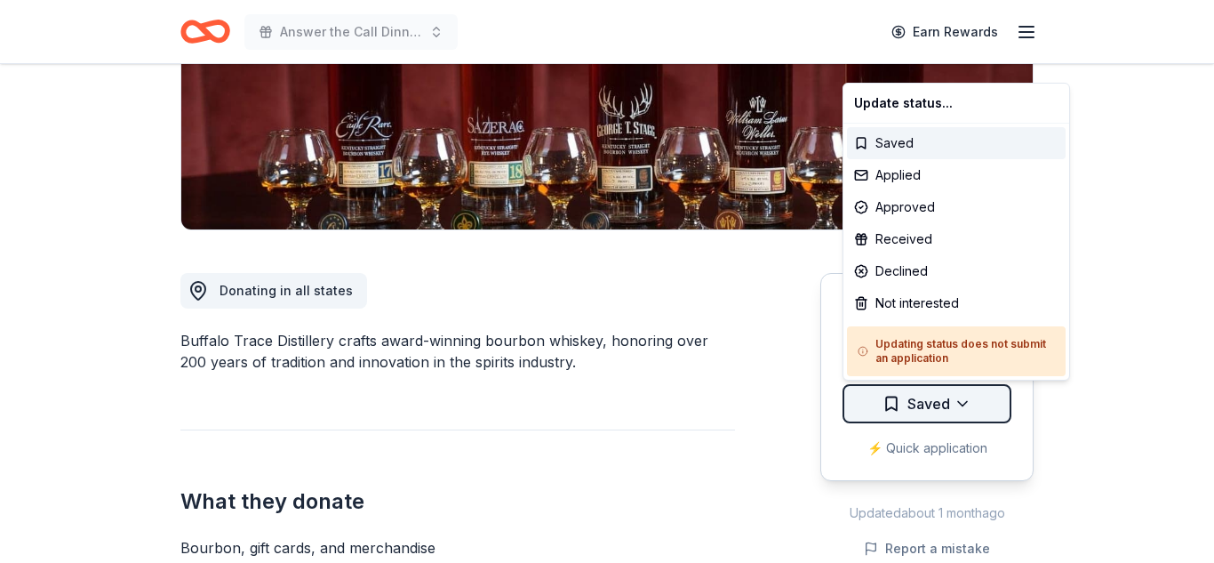
click at [934, 183] on div "Applied" at bounding box center [956, 175] width 219 height 32
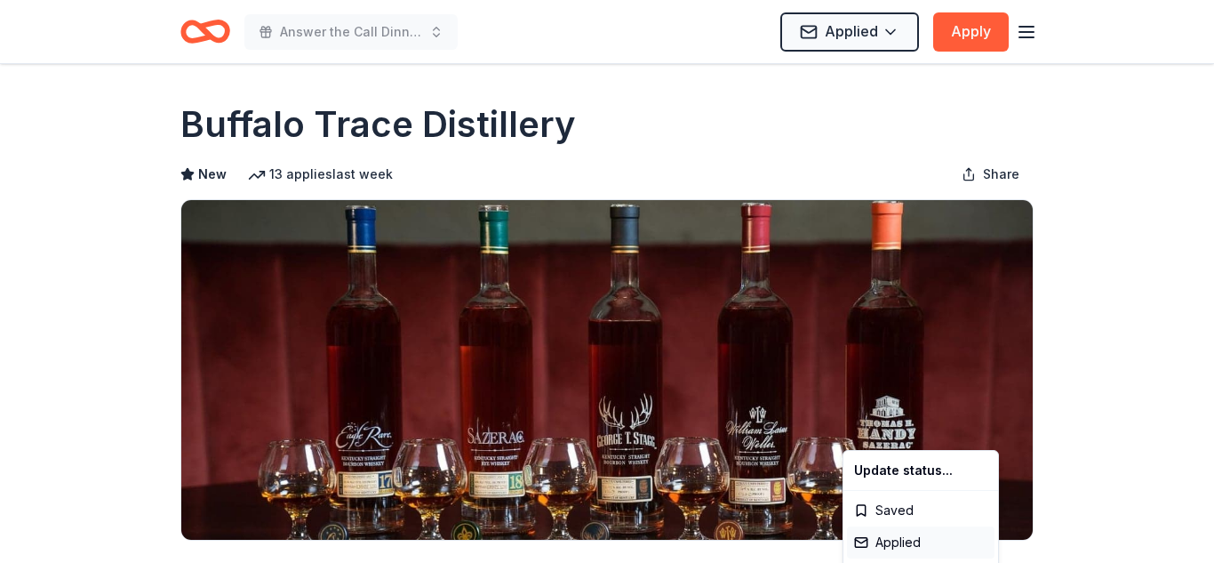
scroll to position [0, 0]
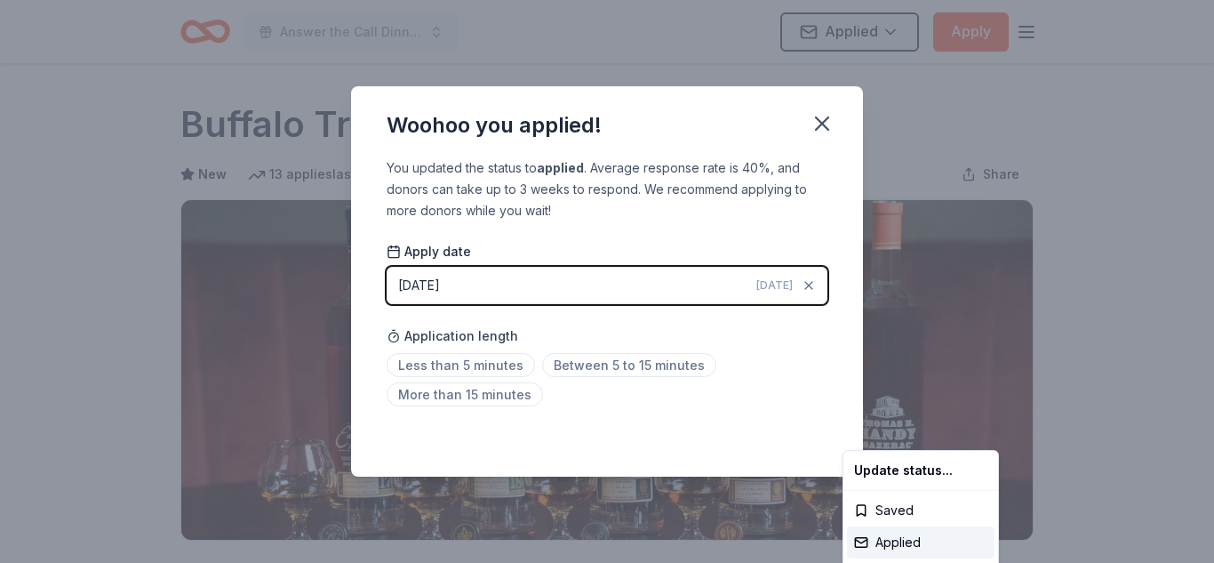
click at [831, 123] on html "Answer the Call Dinner and Auction Applied Apply Due [DATE] Share Buffalo Trace…" at bounding box center [607, 281] width 1214 height 563
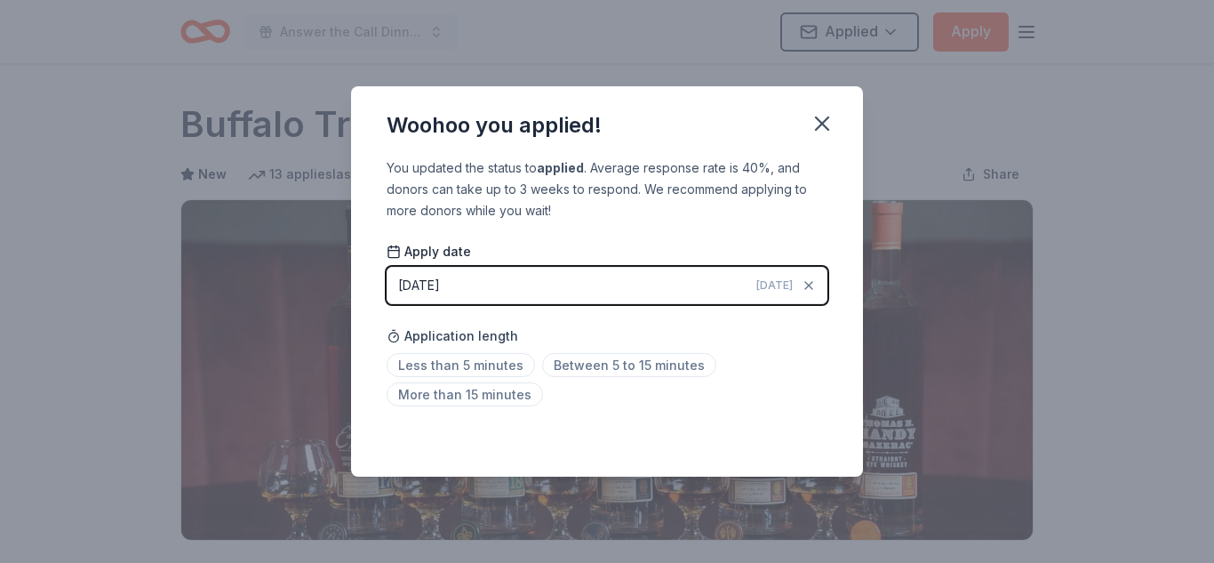
scroll to position [433, 0]
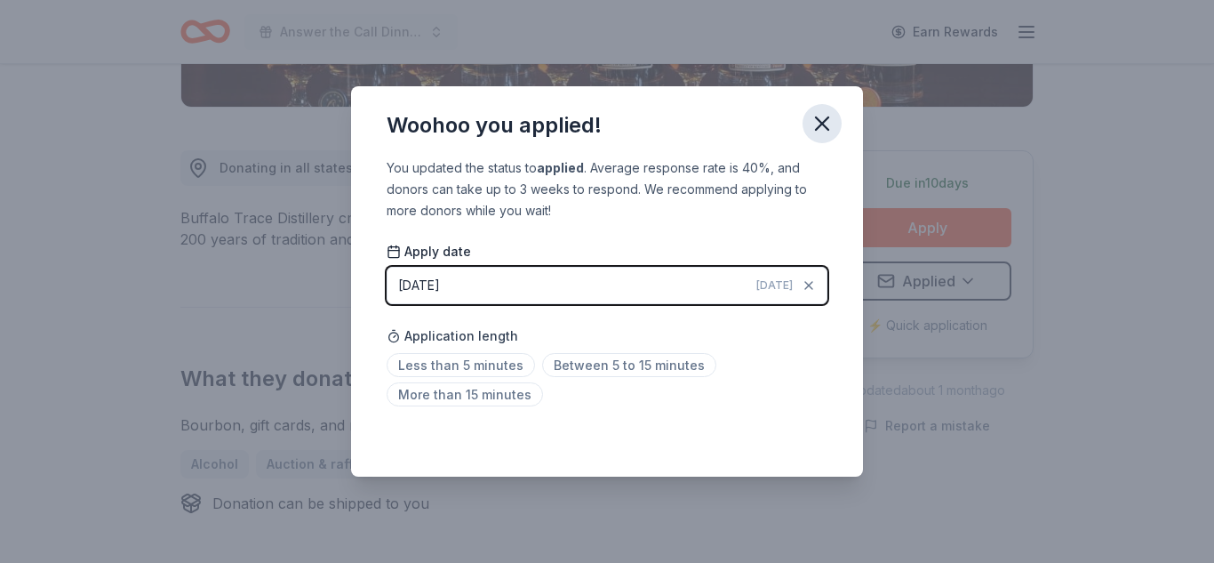
click at [826, 122] on icon "button" at bounding box center [822, 123] width 25 height 25
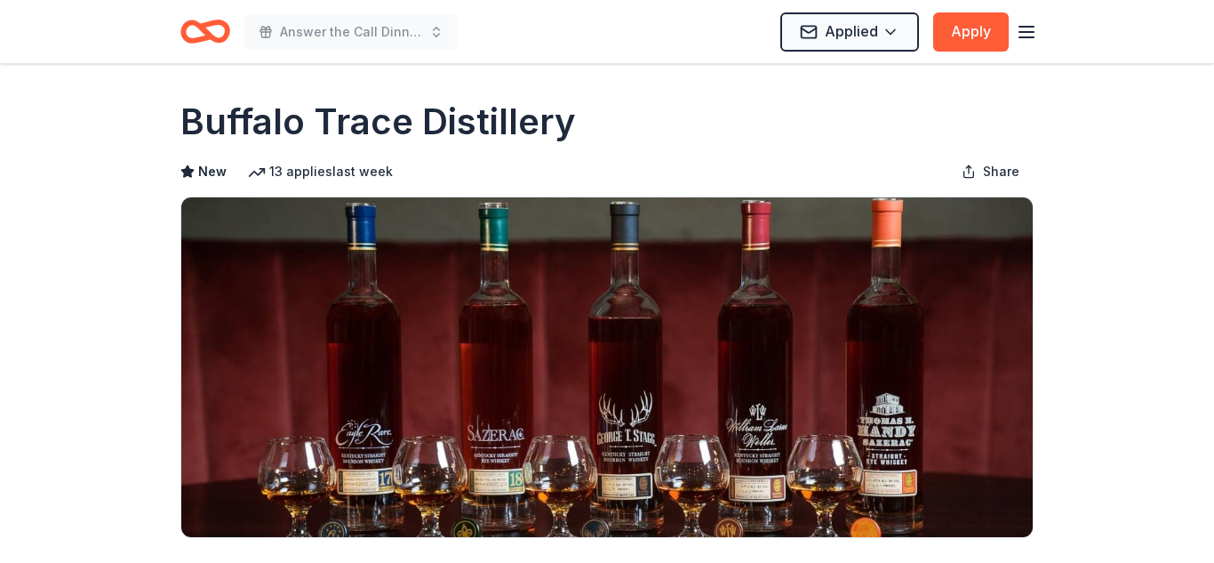
scroll to position [0, 0]
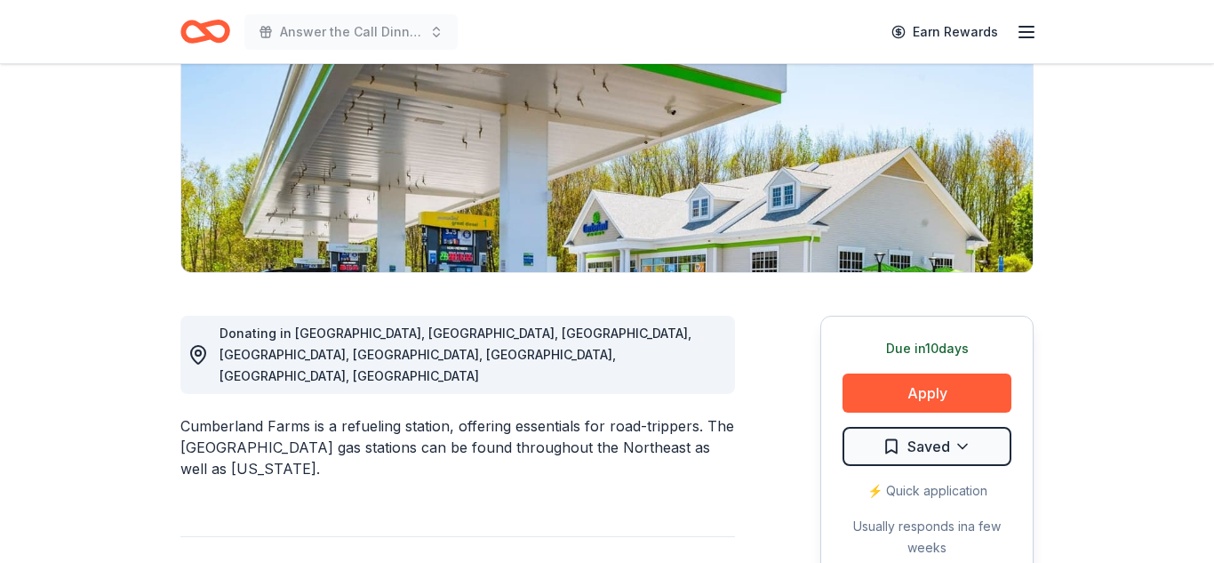
scroll to position [279, 0]
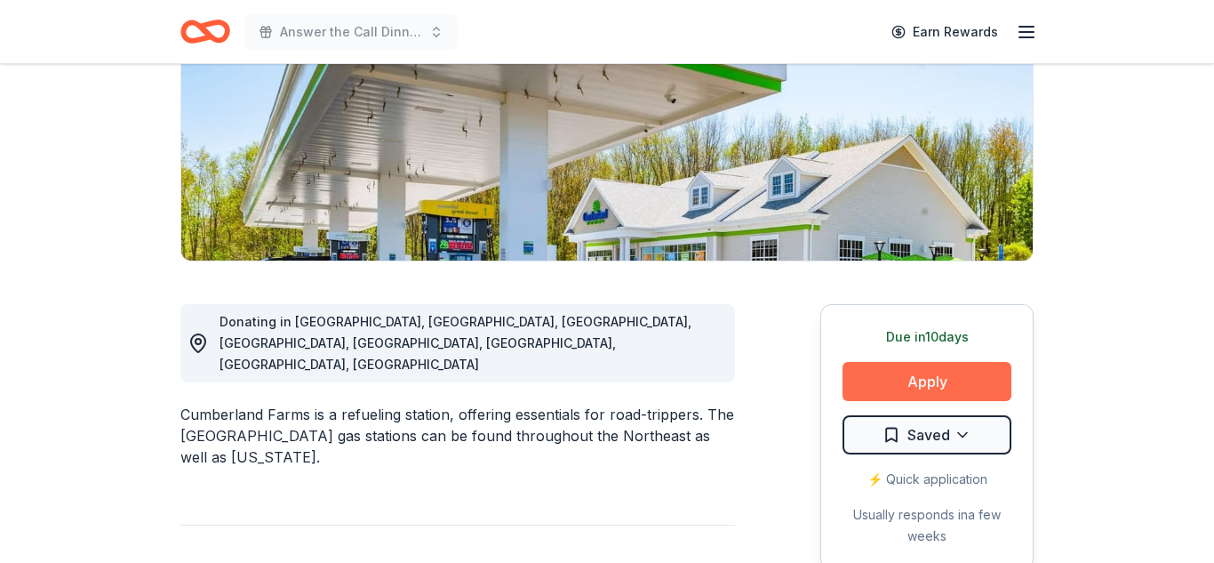
click at [938, 377] on button "Apply" at bounding box center [927, 381] width 169 height 39
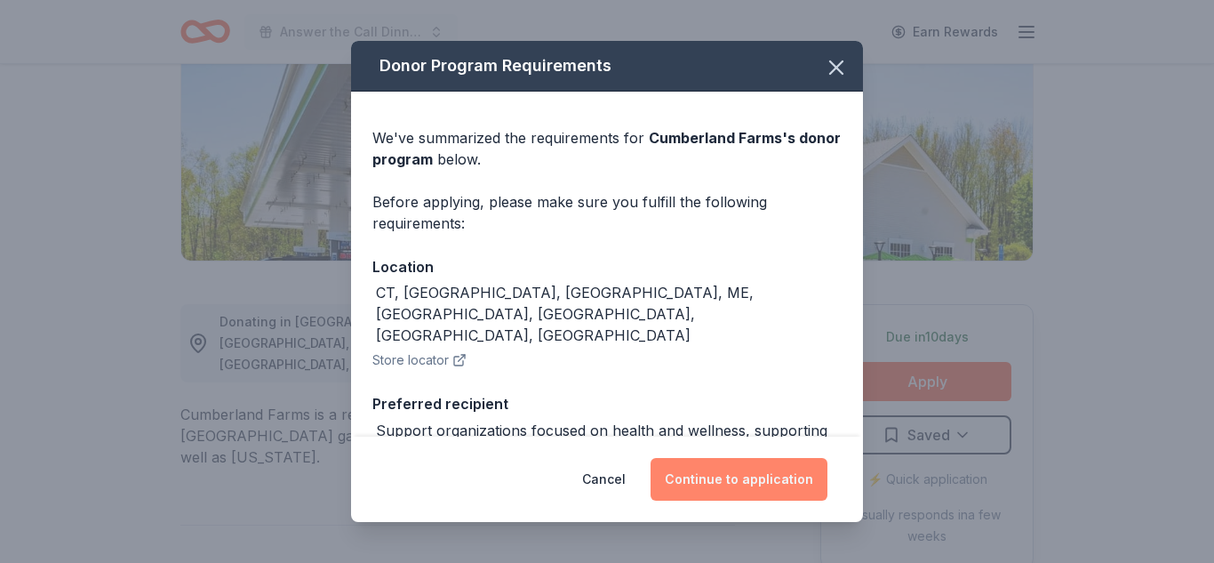
click at [754, 472] on button "Continue to application" at bounding box center [739, 479] width 177 height 43
